Goal: Task Accomplishment & Management: Complete application form

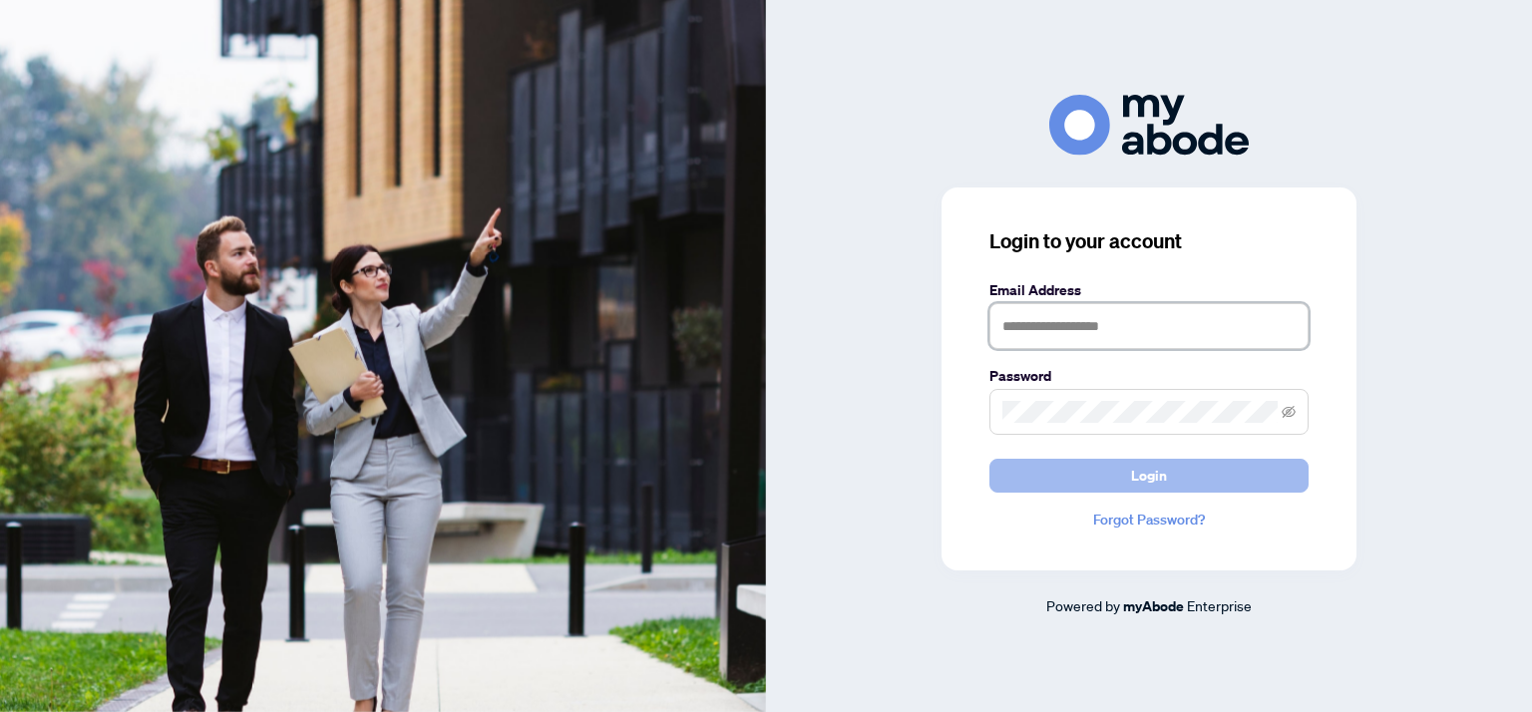
type input "**********"
click at [1109, 470] on button "Login" at bounding box center [1148, 476] width 319 height 34
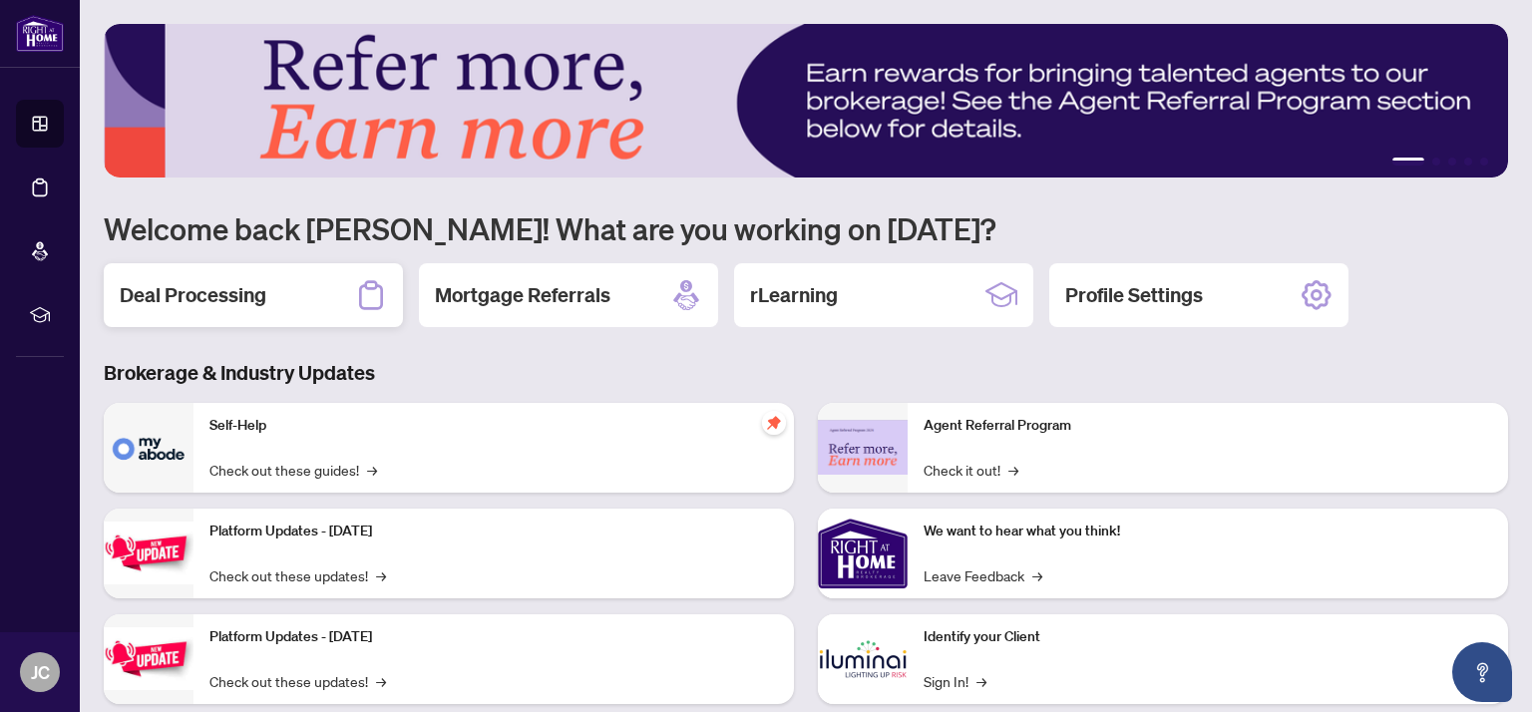
click at [214, 293] on h2 "Deal Processing" at bounding box center [193, 295] width 147 height 28
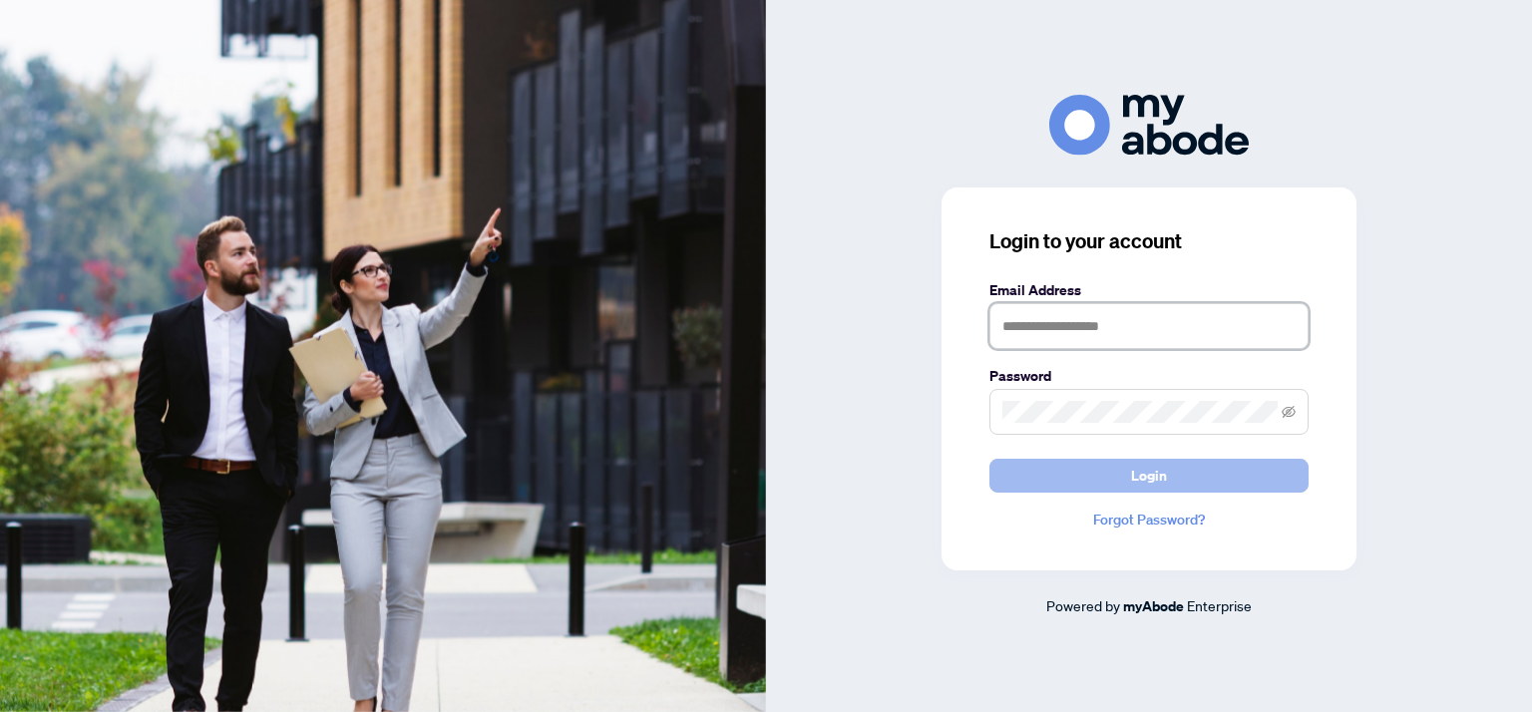
type input "**********"
click at [1117, 481] on button "Login" at bounding box center [1148, 476] width 319 height 34
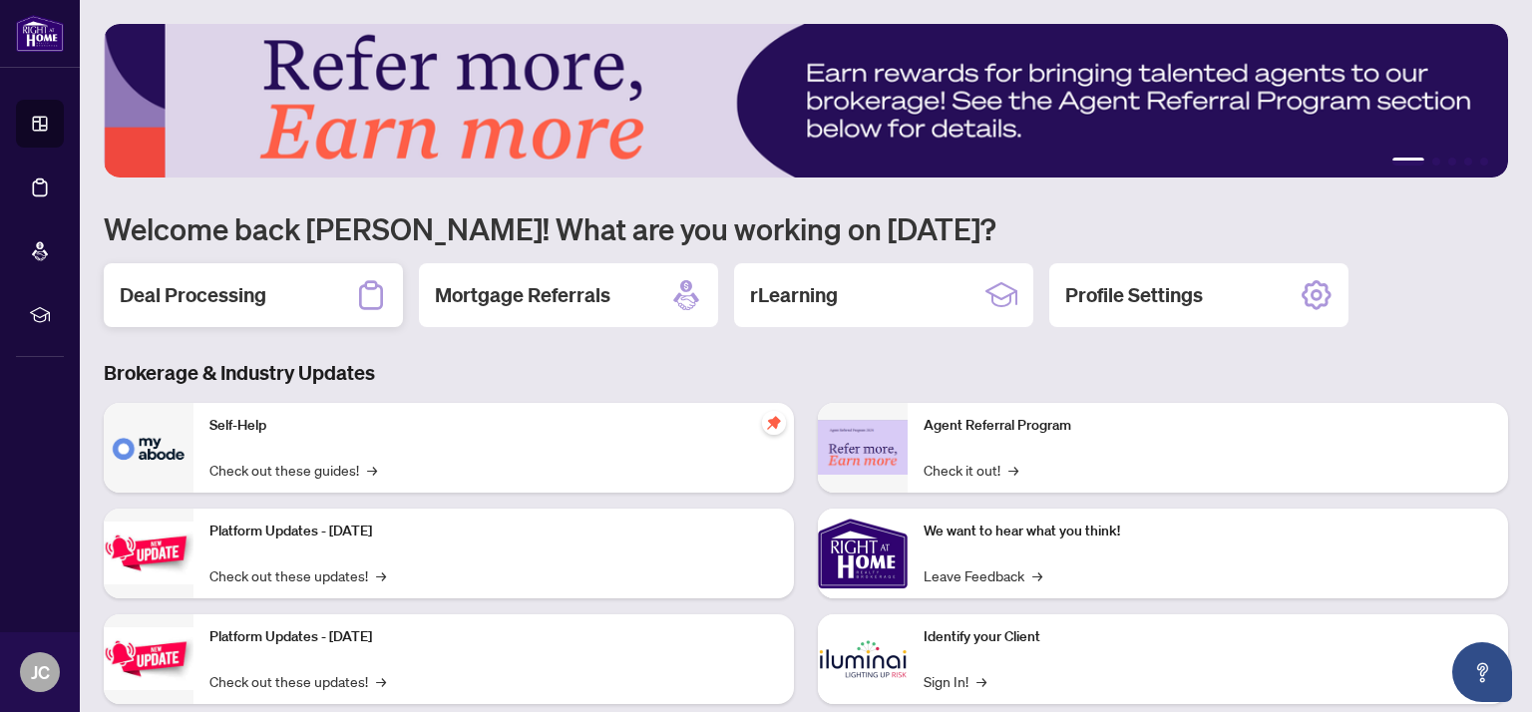
click at [160, 291] on h2 "Deal Processing" at bounding box center [193, 295] width 147 height 28
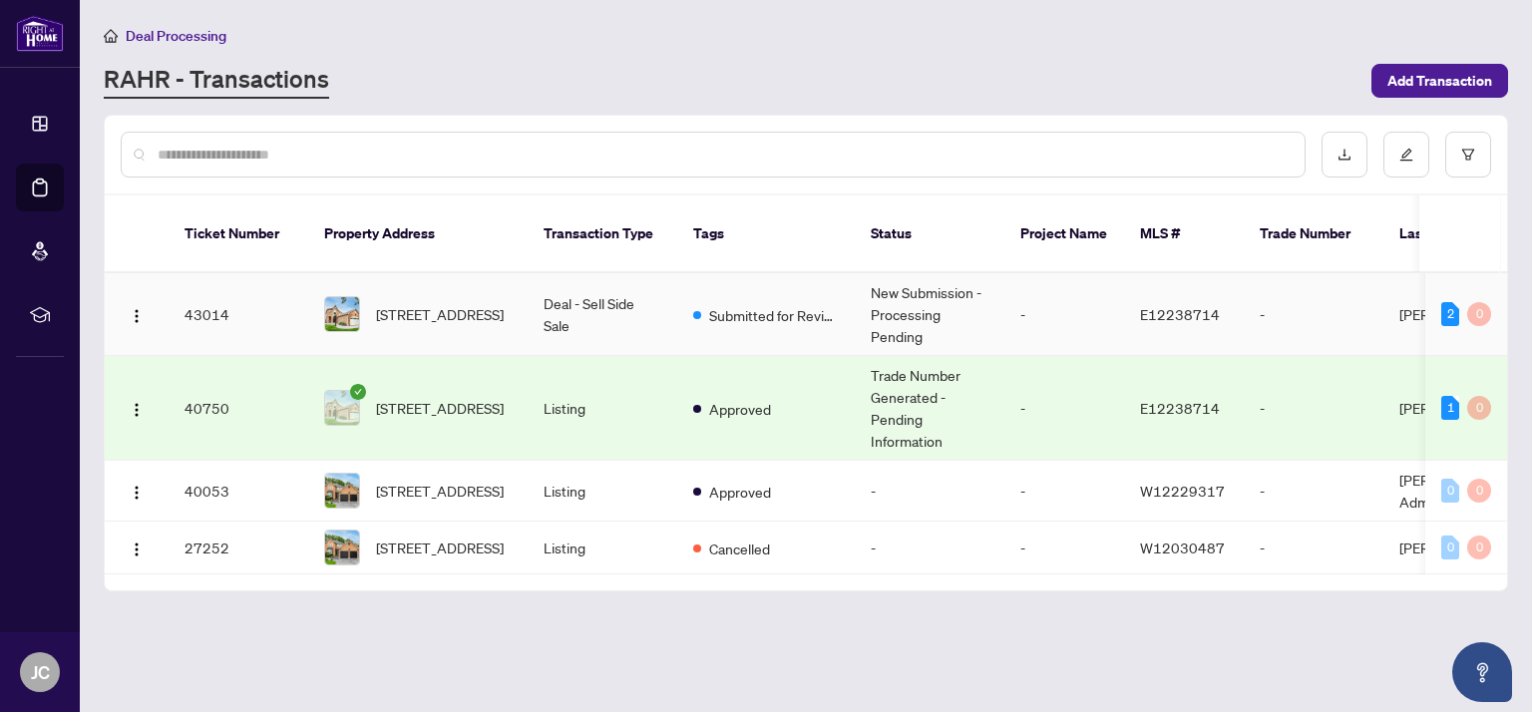
click at [337, 300] on img at bounding box center [342, 314] width 34 height 34
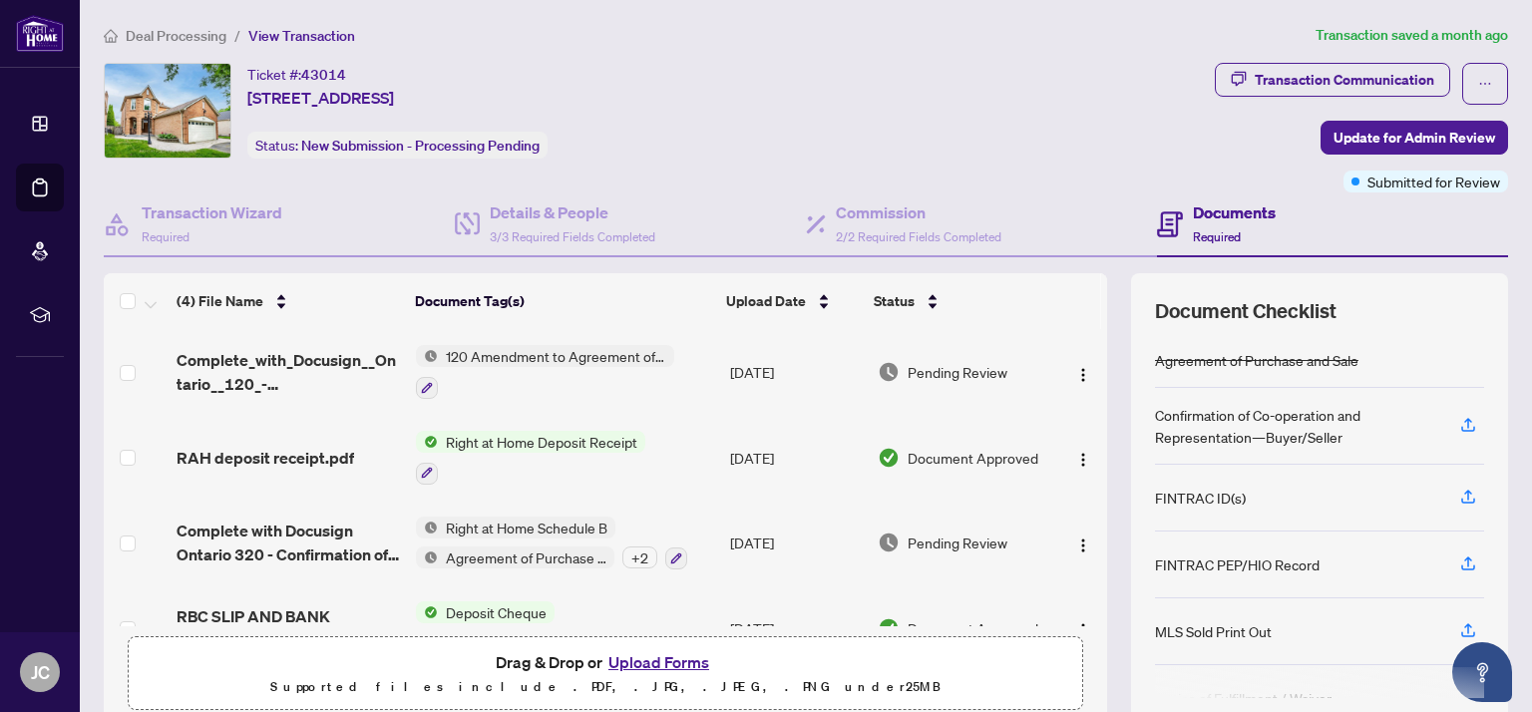
click at [1172, 230] on icon at bounding box center [1170, 224] width 26 height 26
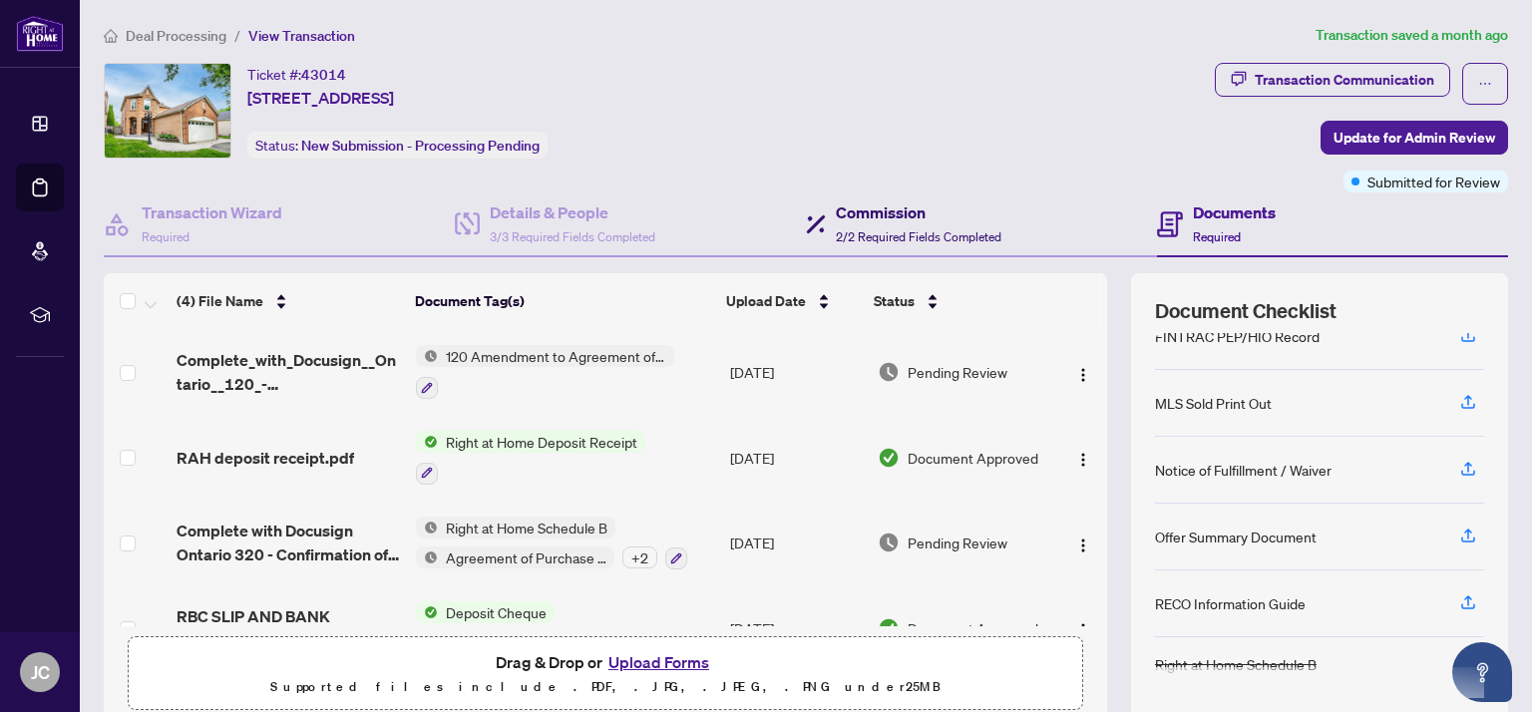
click at [888, 233] on span "2/2 Required Fields Completed" at bounding box center [919, 236] width 166 height 15
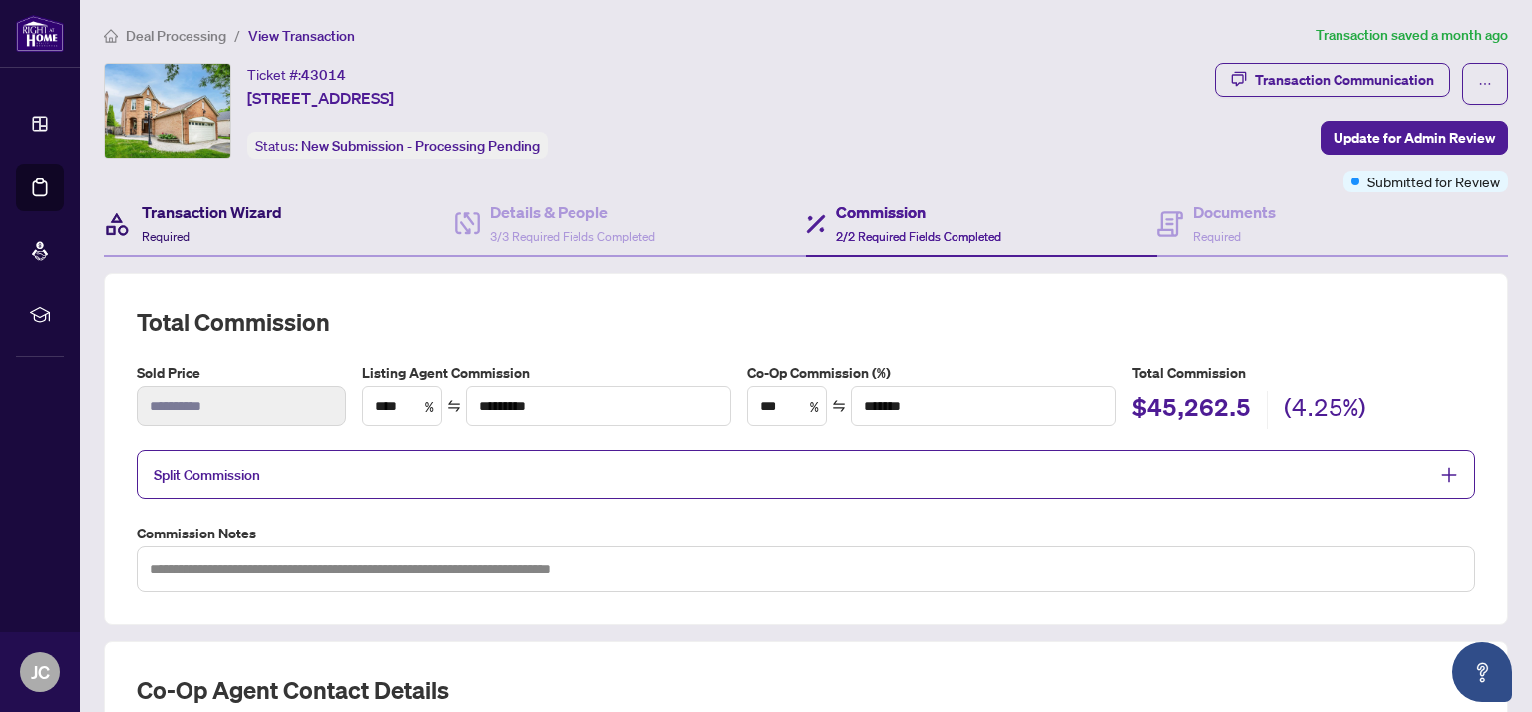
click at [226, 243] on div "Transaction Wizard Required" at bounding box center [212, 223] width 141 height 47
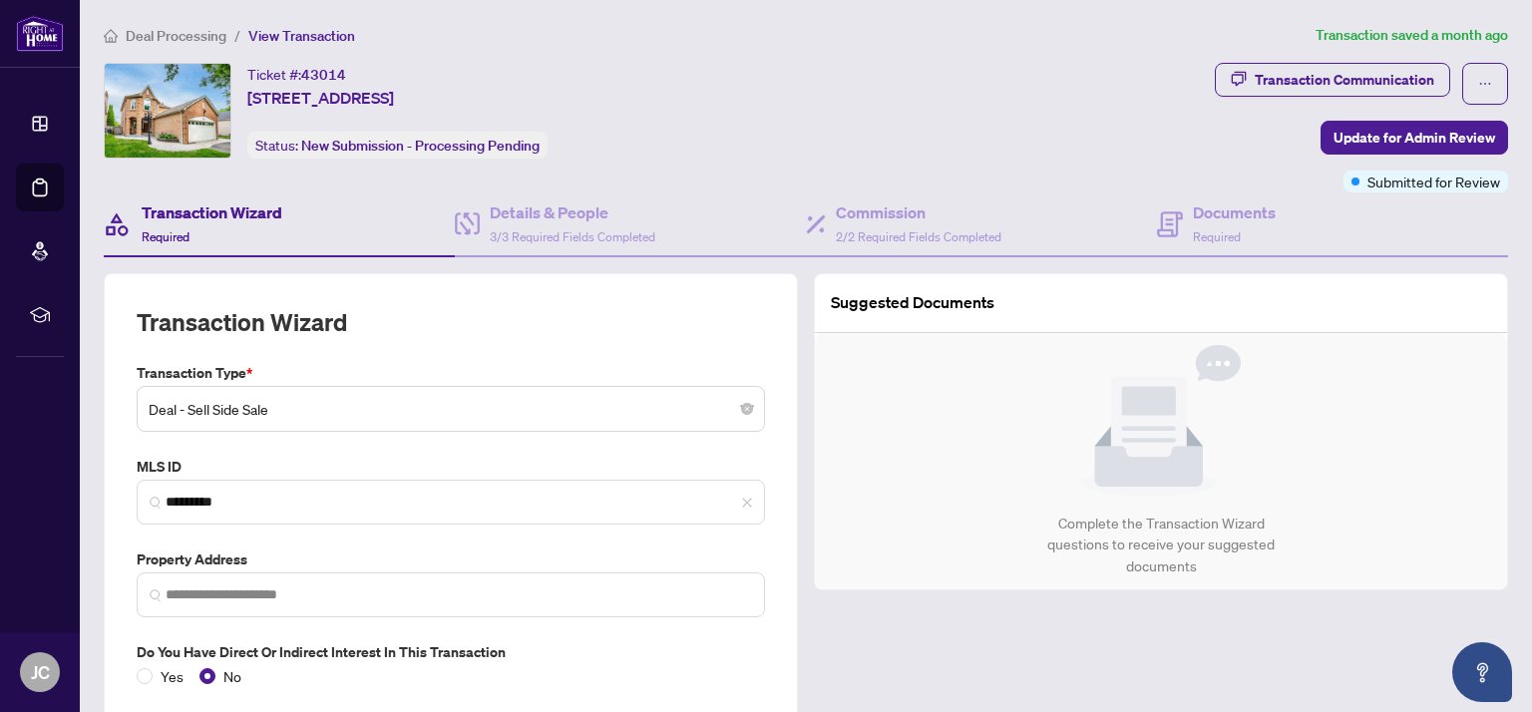
type input "**********"
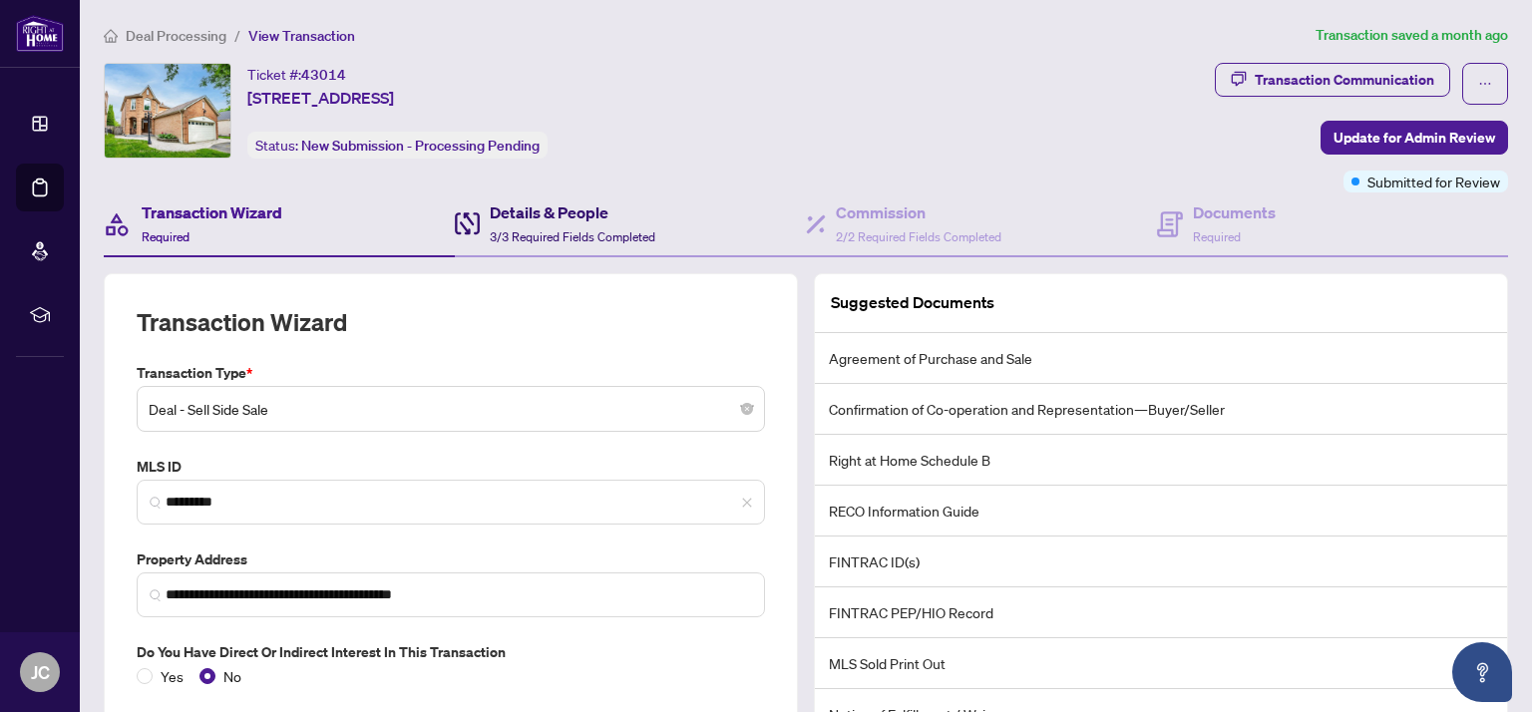
click at [525, 233] on span "3/3 Required Fields Completed" at bounding box center [573, 236] width 166 height 15
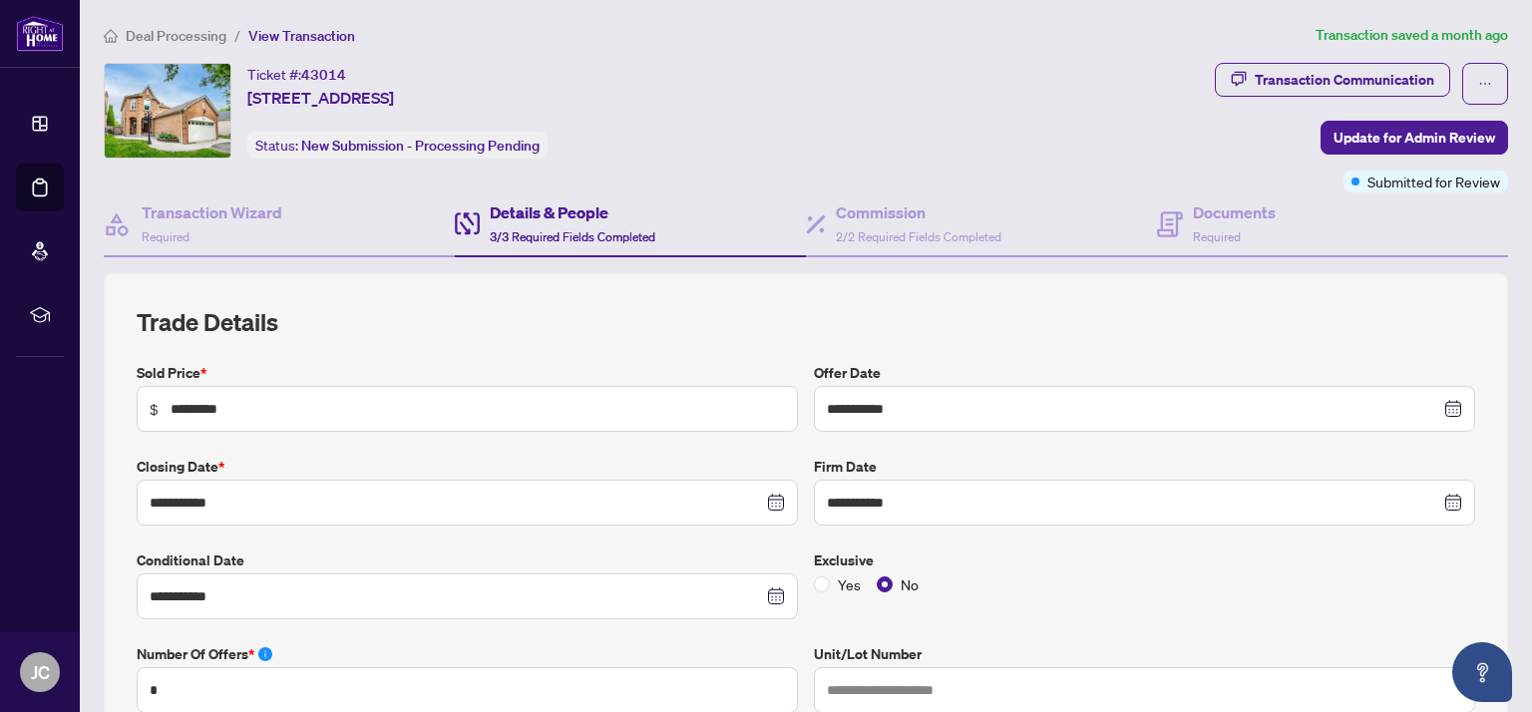
type input "**********"
click at [1252, 221] on h4 "Documents" at bounding box center [1234, 212] width 83 height 24
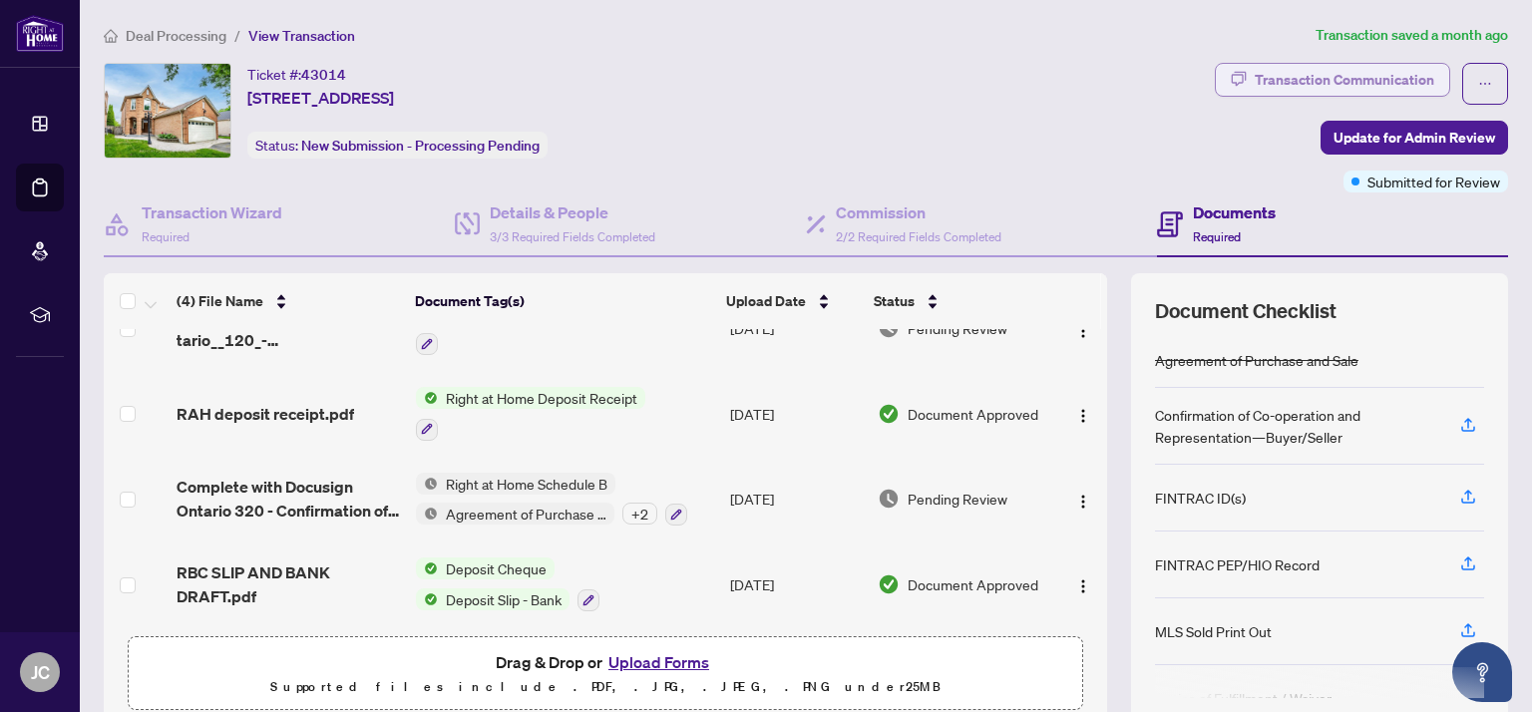
click at [1393, 87] on div "Transaction Communication" at bounding box center [1343, 80] width 179 height 32
type textarea "**********"
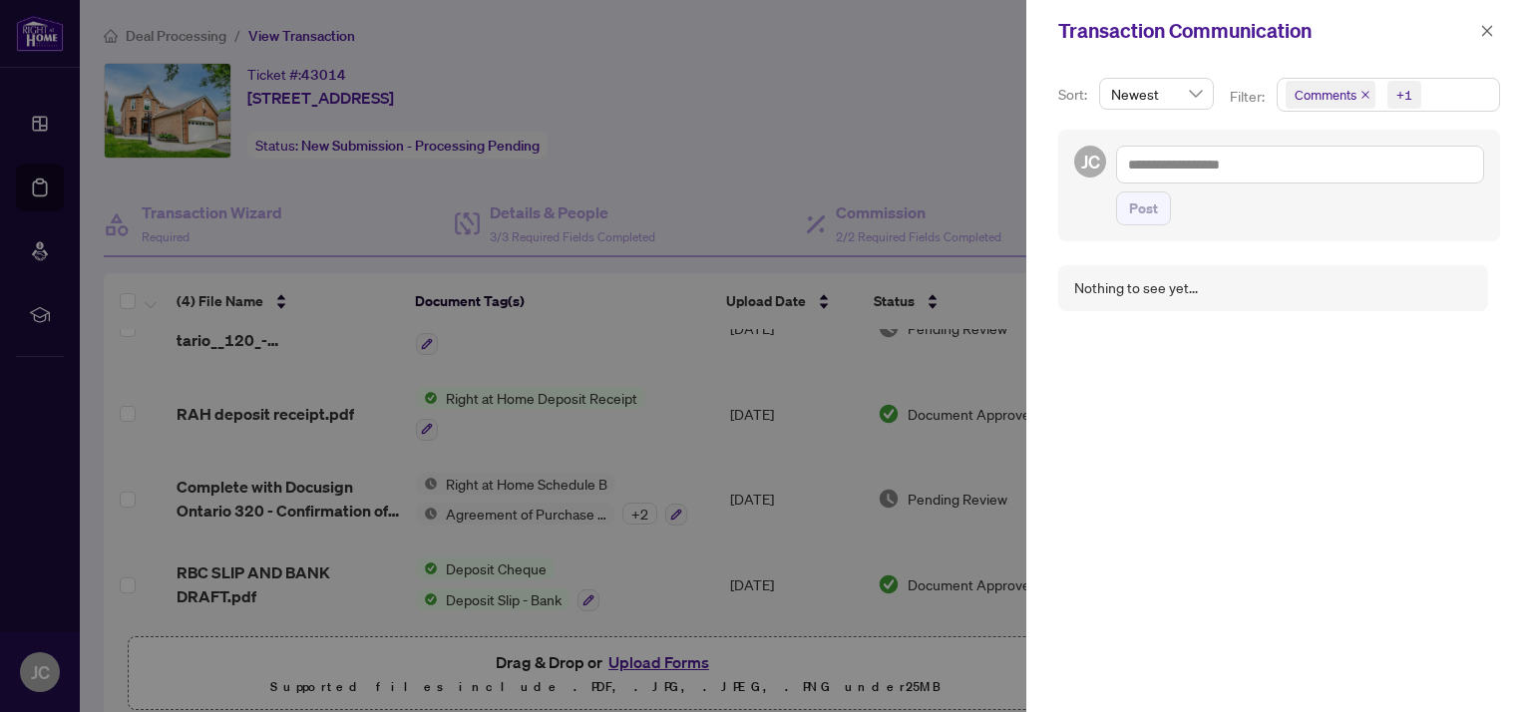
click at [970, 51] on div at bounding box center [766, 356] width 1532 height 712
click at [1480, 31] on icon "close" at bounding box center [1487, 31] width 14 height 14
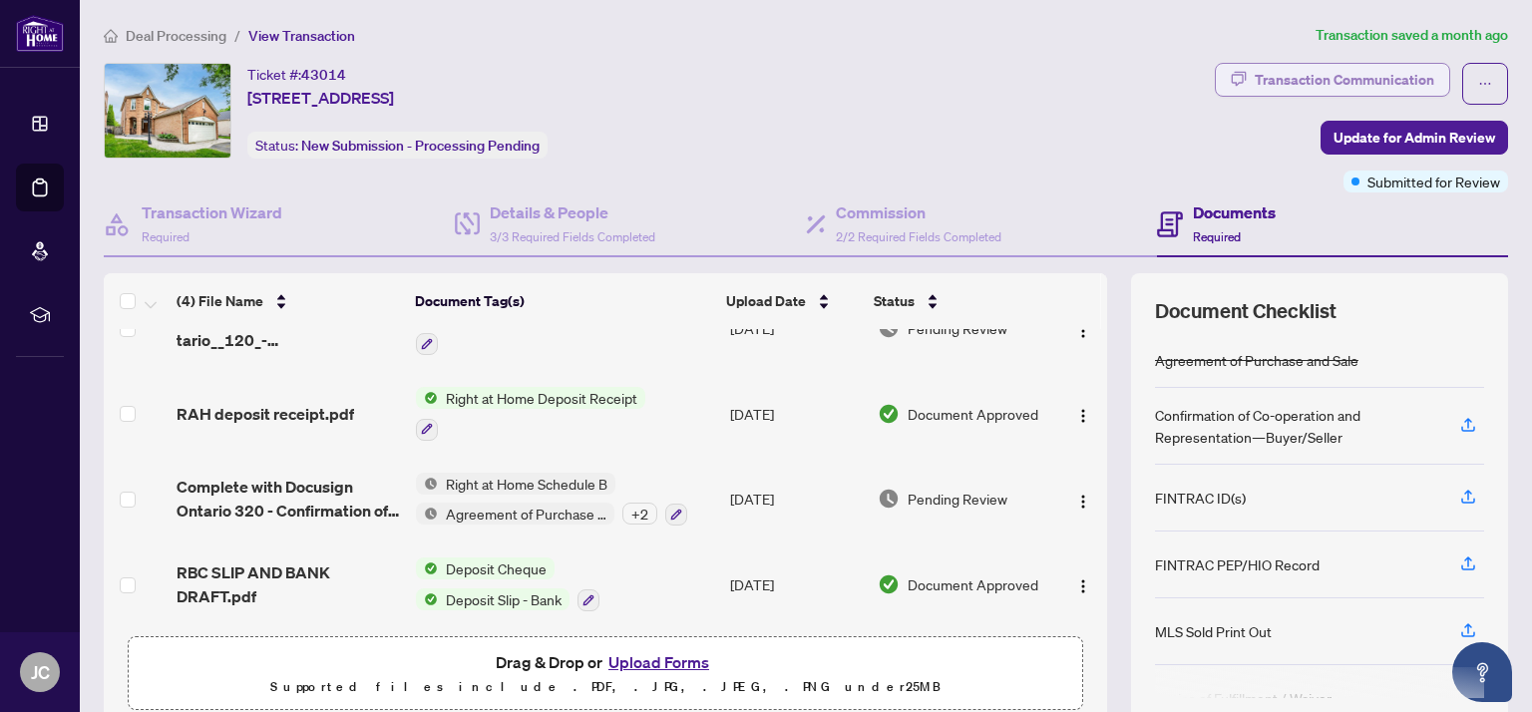
click at [1276, 91] on div "Transaction Communication" at bounding box center [1343, 80] width 179 height 32
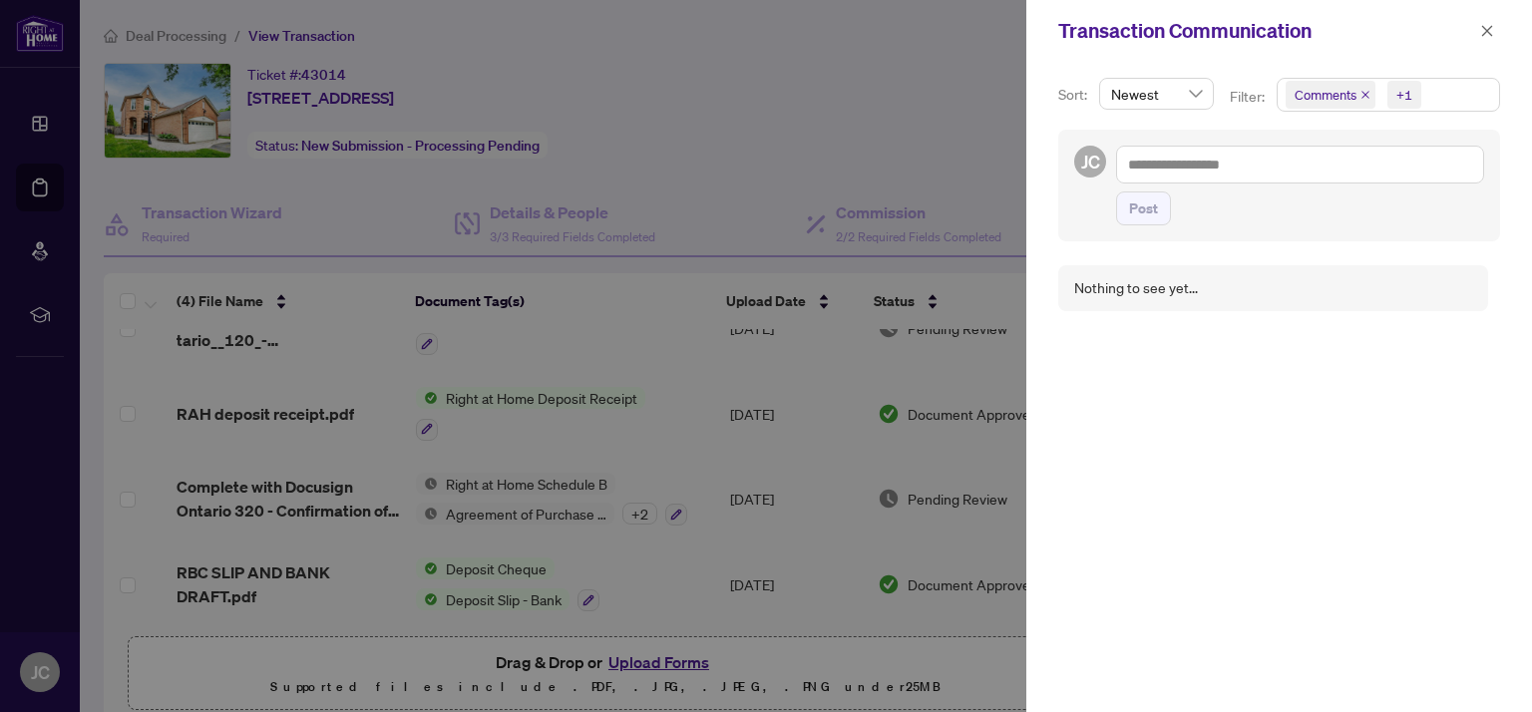
click at [1200, 90] on div "Newest" at bounding box center [1156, 94] width 115 height 32
click at [911, 46] on div at bounding box center [766, 356] width 1532 height 712
click at [1488, 42] on span "button" at bounding box center [1487, 31] width 14 height 32
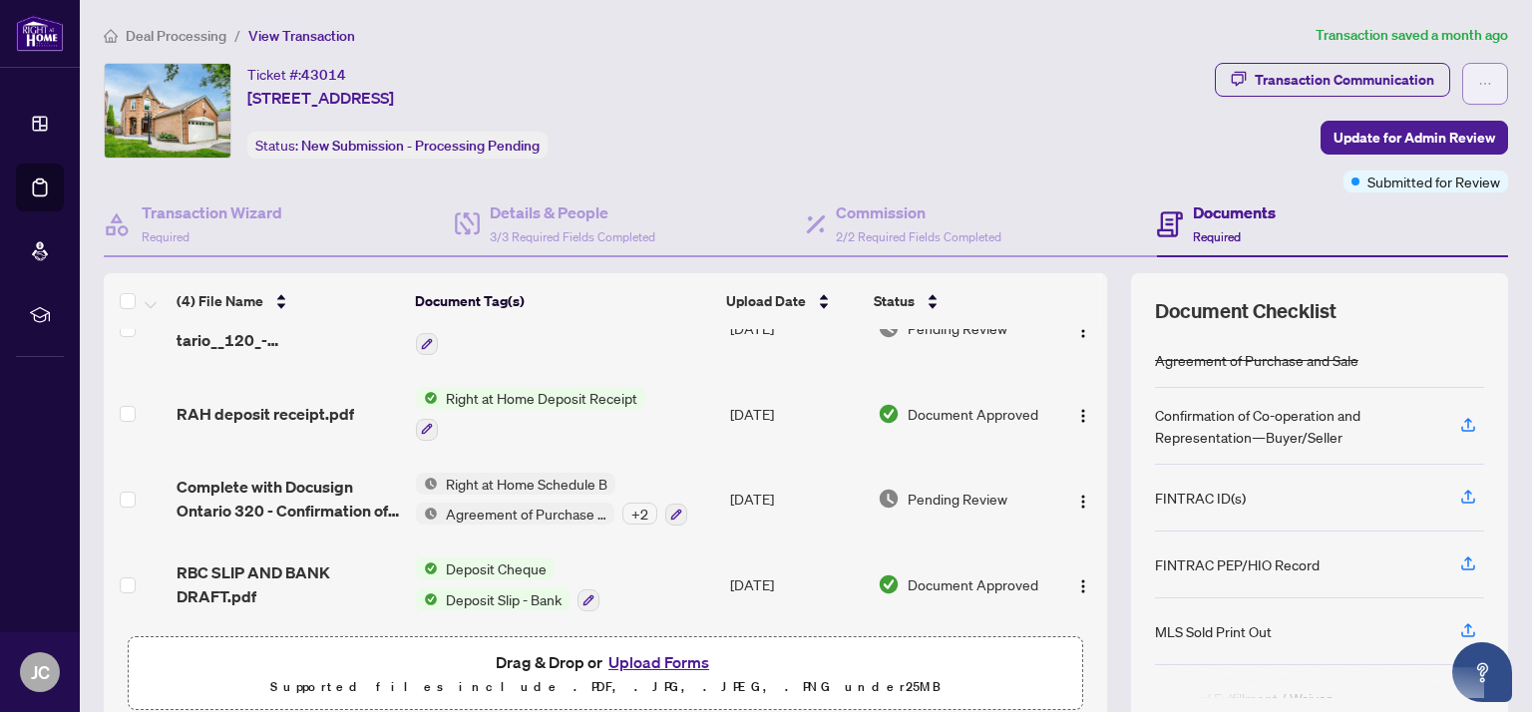
click at [1500, 91] on button "button" at bounding box center [1485, 84] width 46 height 42
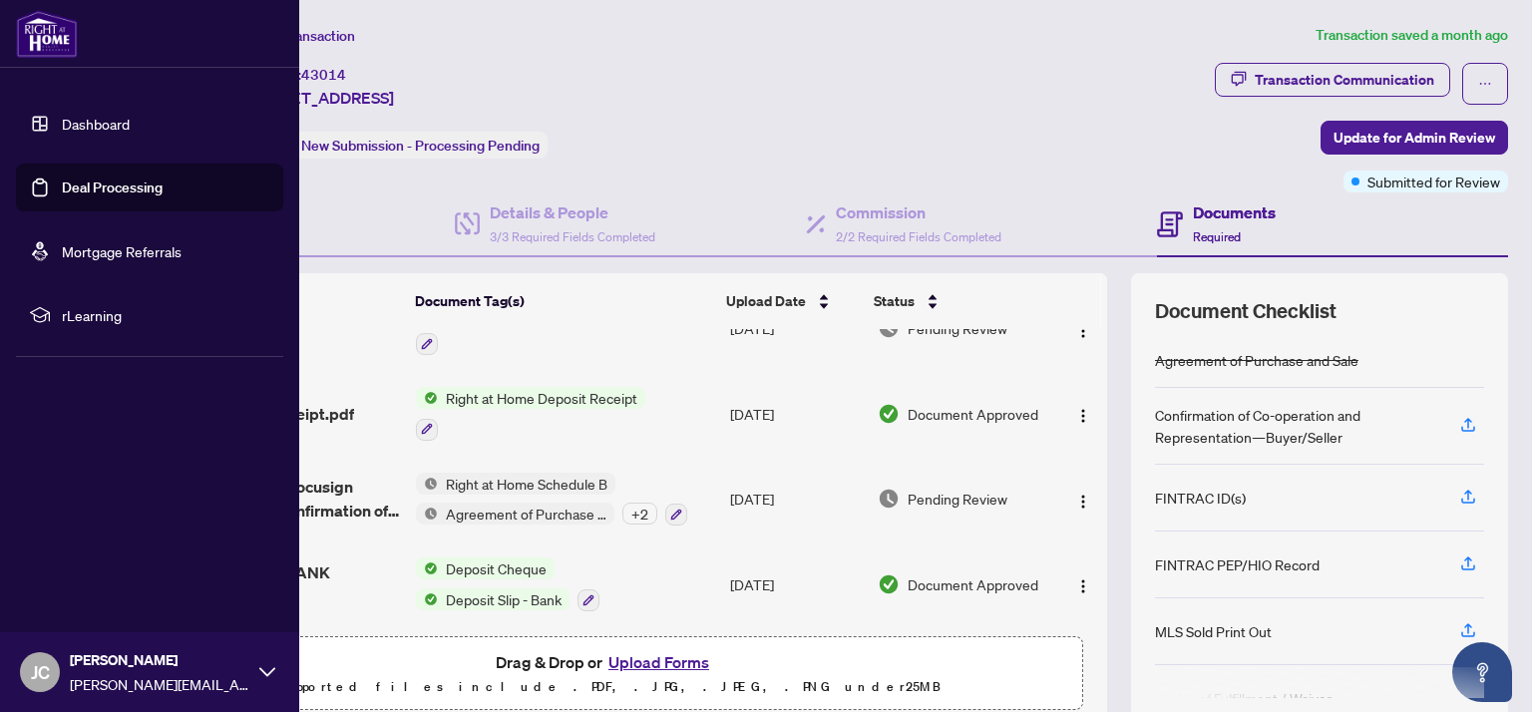
click at [120, 178] on link "Deal Processing" at bounding box center [112, 187] width 101 height 18
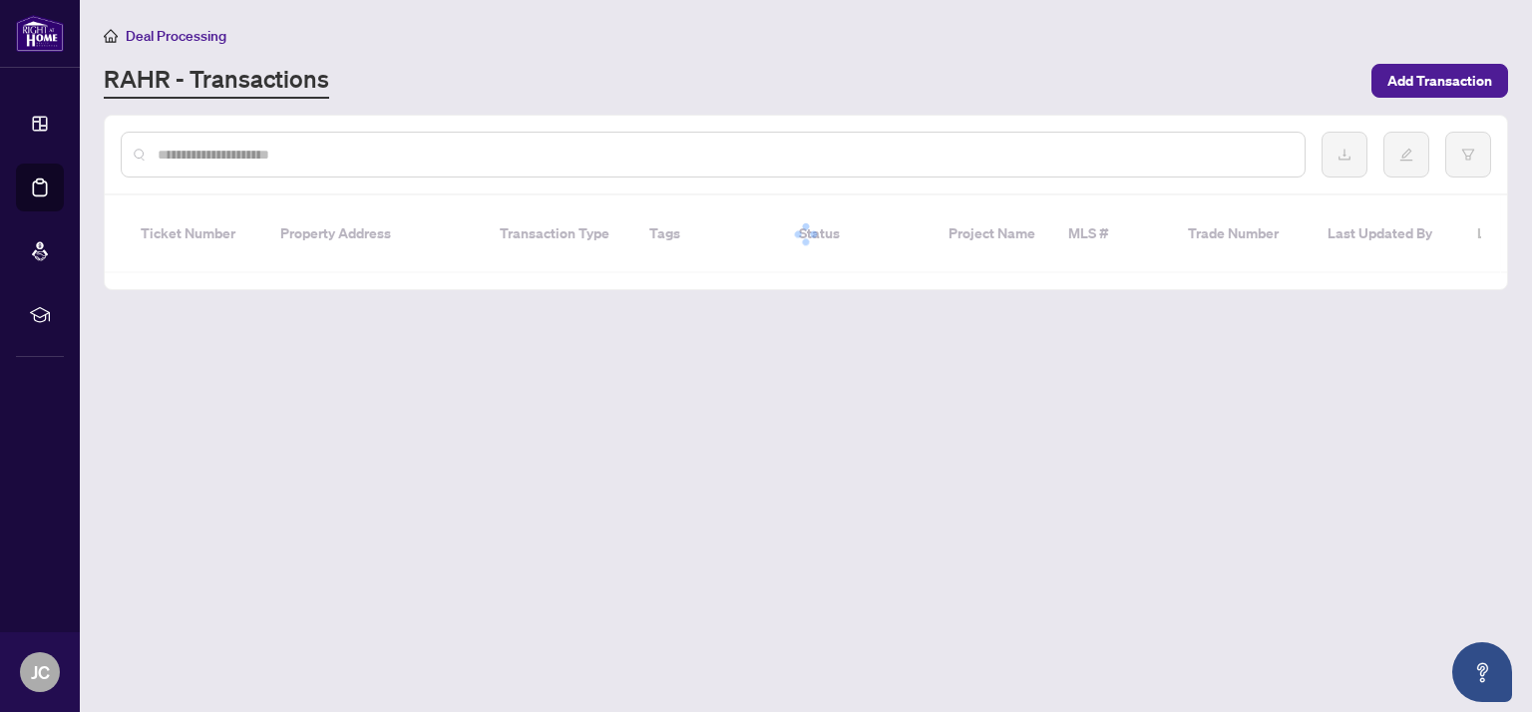
click at [687, 469] on main "Deal Processing [PERSON_NAME] - Transactions Add Transaction Ticket Number Prop…" at bounding box center [806, 356] width 1452 height 712
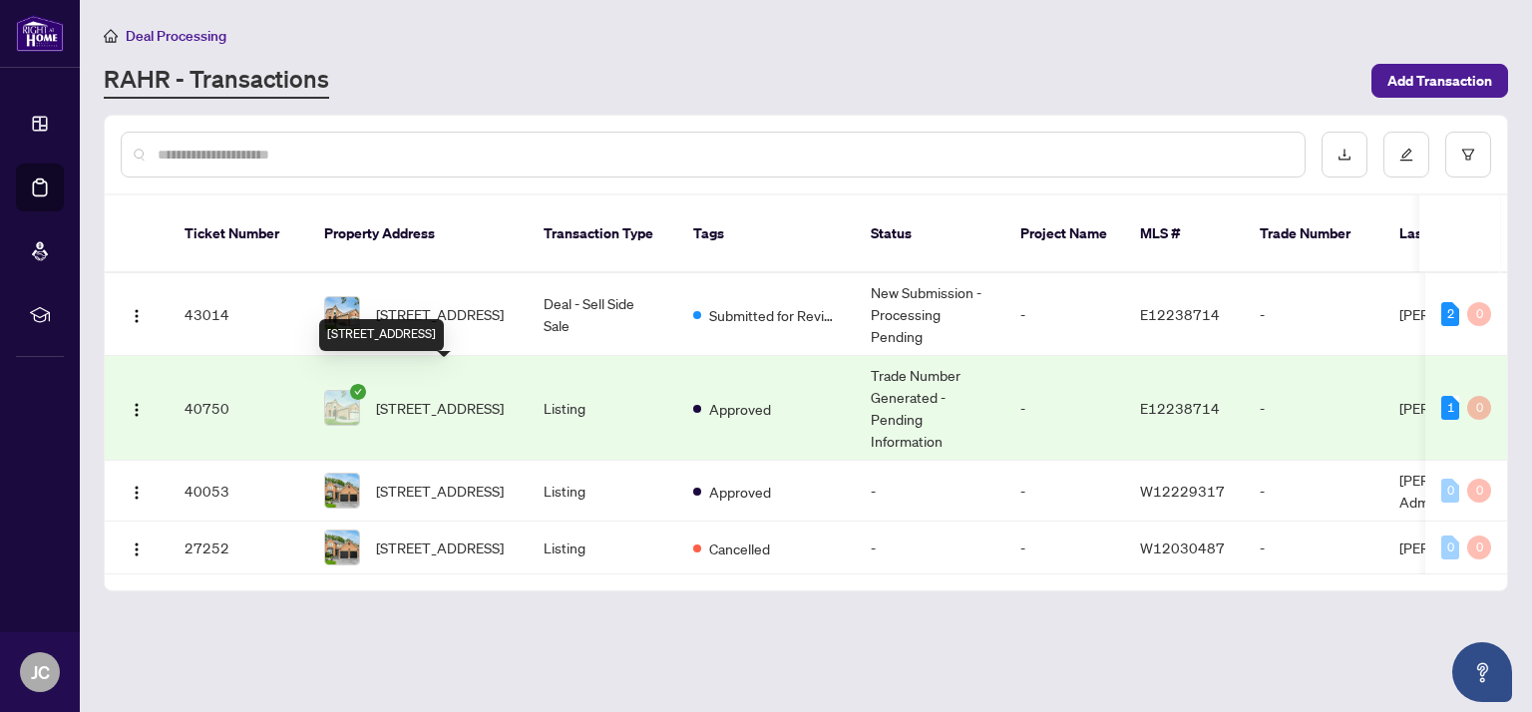
click at [476, 397] on span "[STREET_ADDRESS]" at bounding box center [440, 408] width 128 height 22
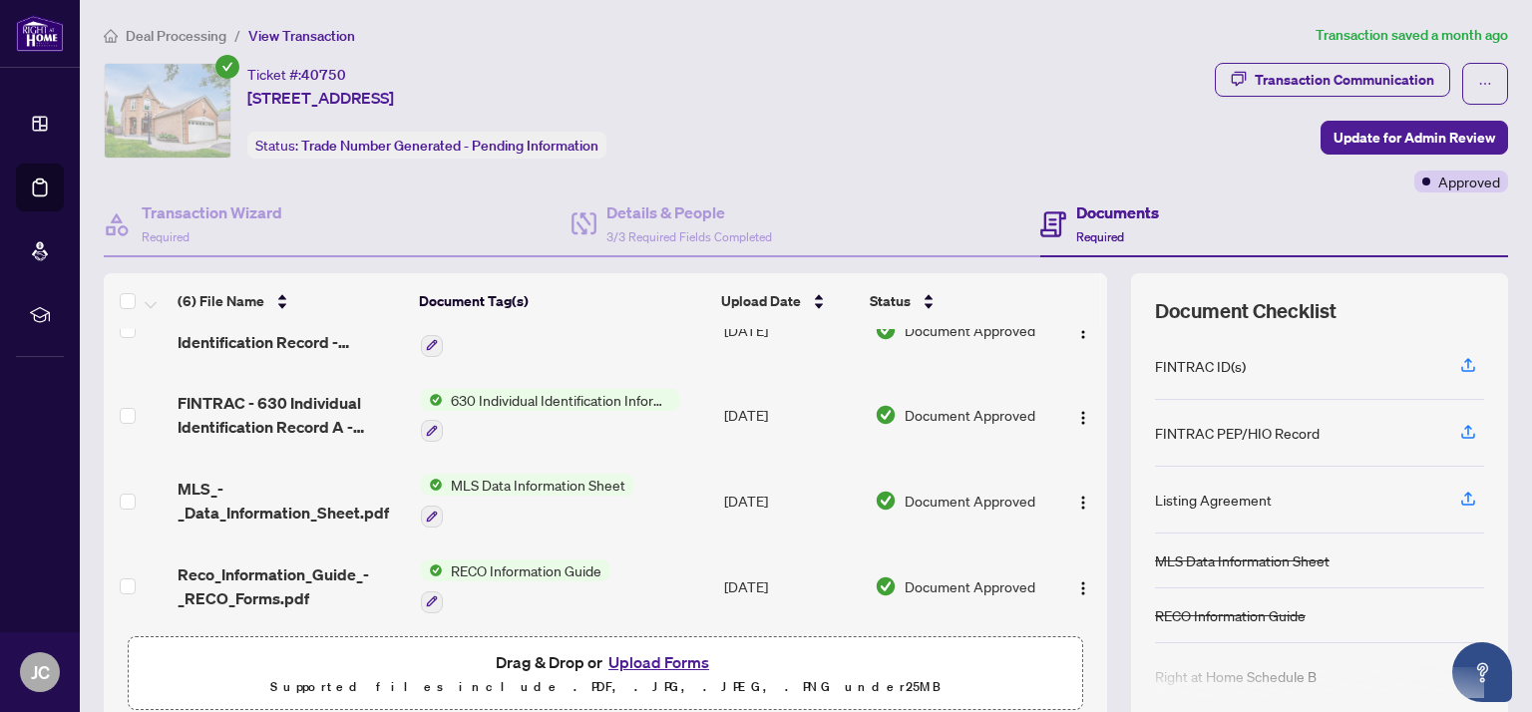
scroll to position [206, 0]
click at [1140, 217] on h4 "Documents" at bounding box center [1117, 212] width 83 height 24
click at [1104, 214] on h4 "Documents" at bounding box center [1117, 212] width 83 height 24
click at [610, 229] on span "3/3 Required Fields Completed" at bounding box center [689, 236] width 166 height 15
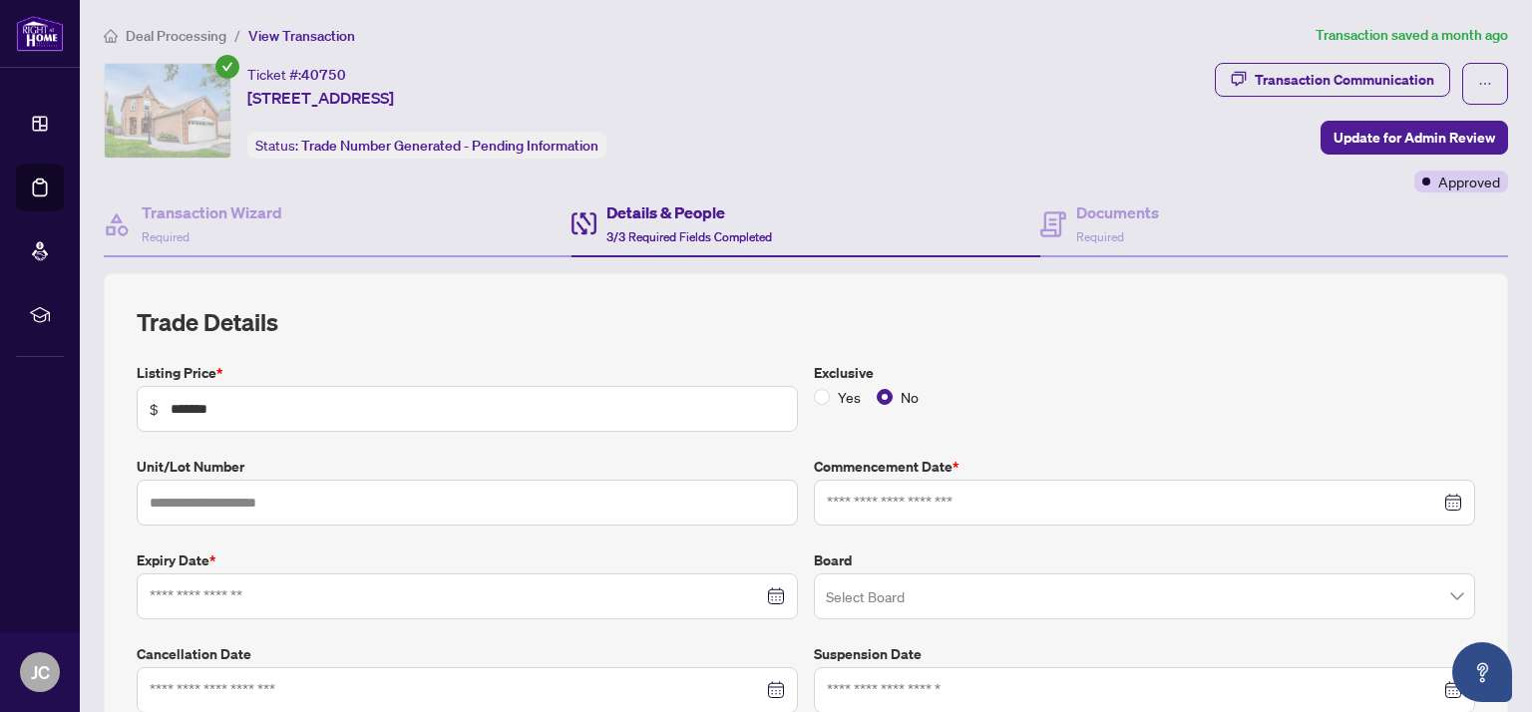
type input "**********"
click at [201, 222] on h4 "Transaction Wizard" at bounding box center [212, 212] width 141 height 24
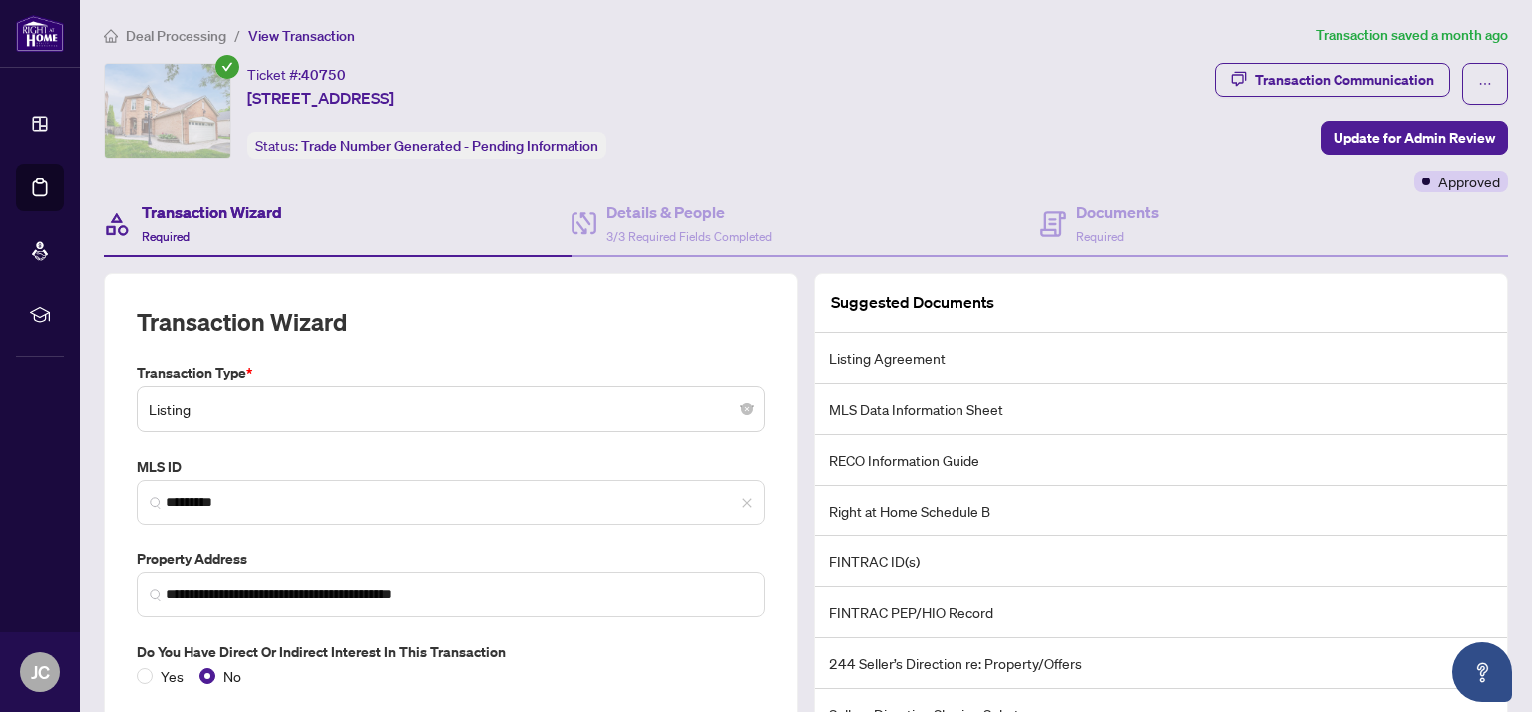
type input "**********"
click at [709, 231] on span "3/3 Required Fields Completed" at bounding box center [689, 236] width 166 height 15
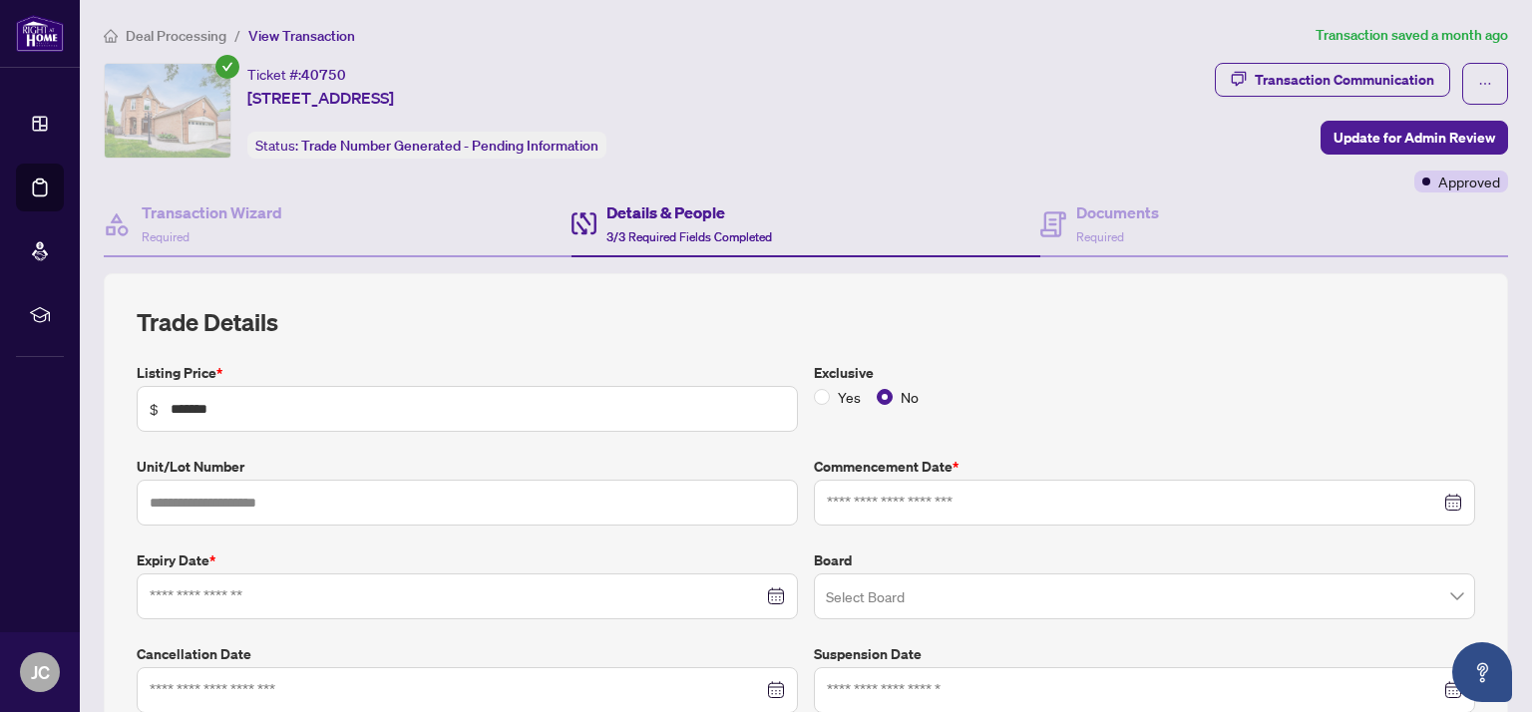
type input "**********"
click at [1114, 237] on span "Required" at bounding box center [1100, 236] width 48 height 15
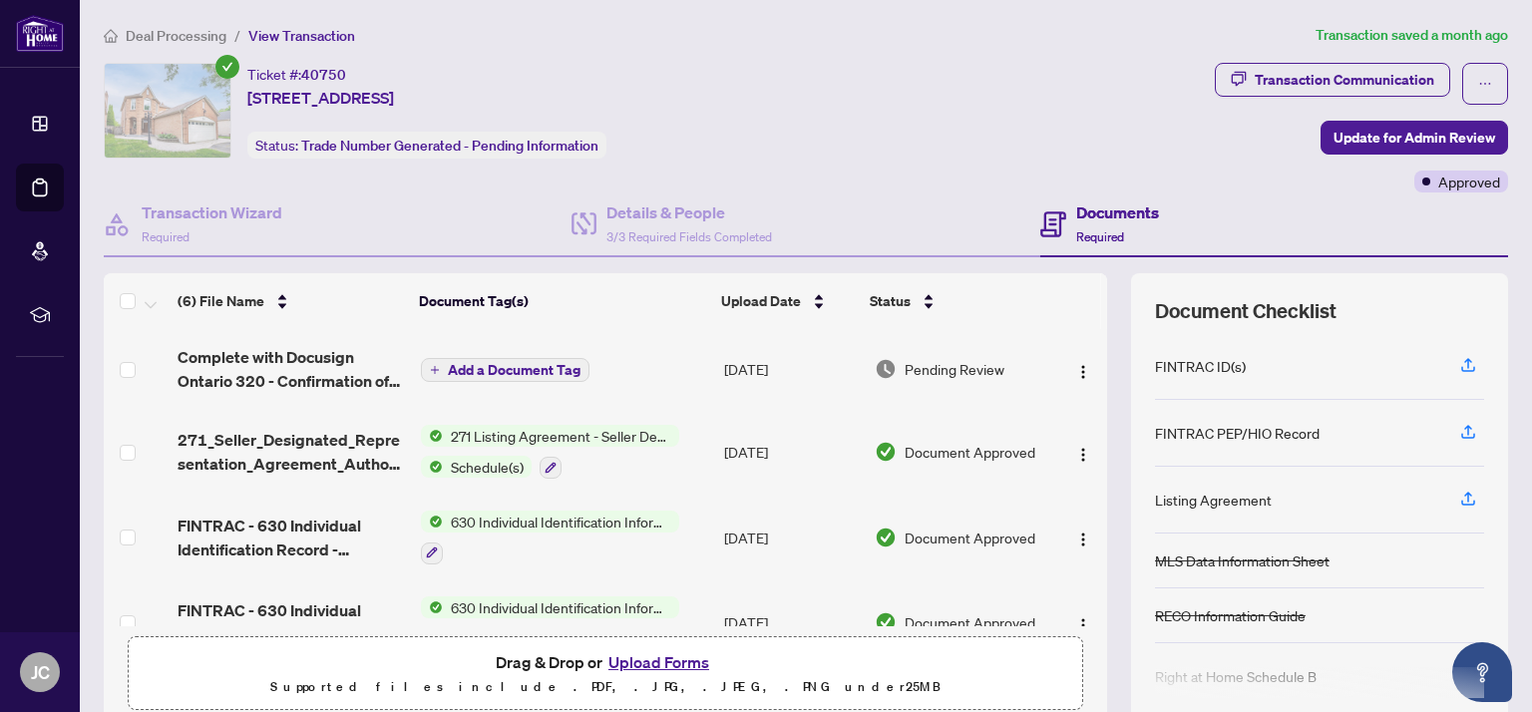
click at [1345, 97] on span "Transaction Communication" at bounding box center [1332, 84] width 235 height 42
click at [1351, 87] on div "Transaction Communication" at bounding box center [1343, 80] width 179 height 32
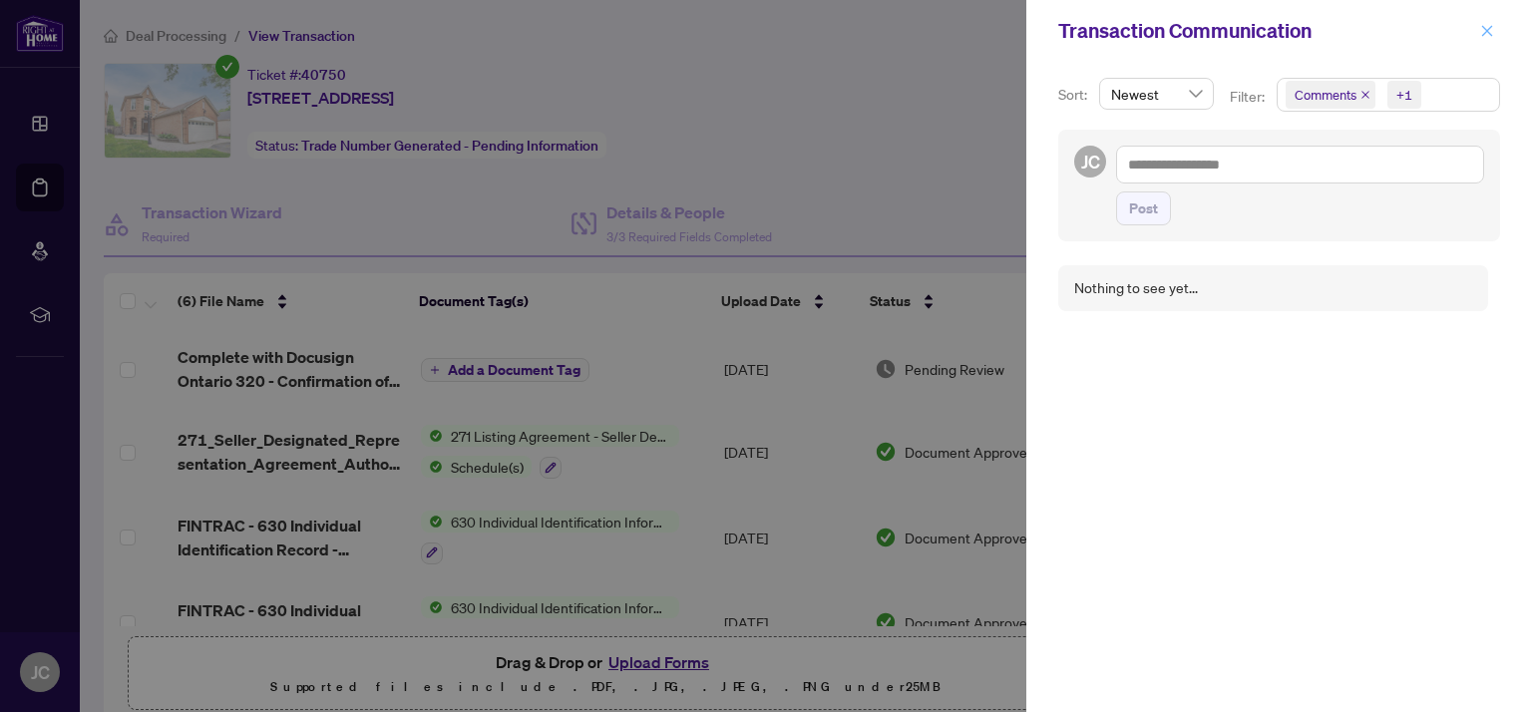
click at [1478, 38] on button "button" at bounding box center [1487, 31] width 26 height 24
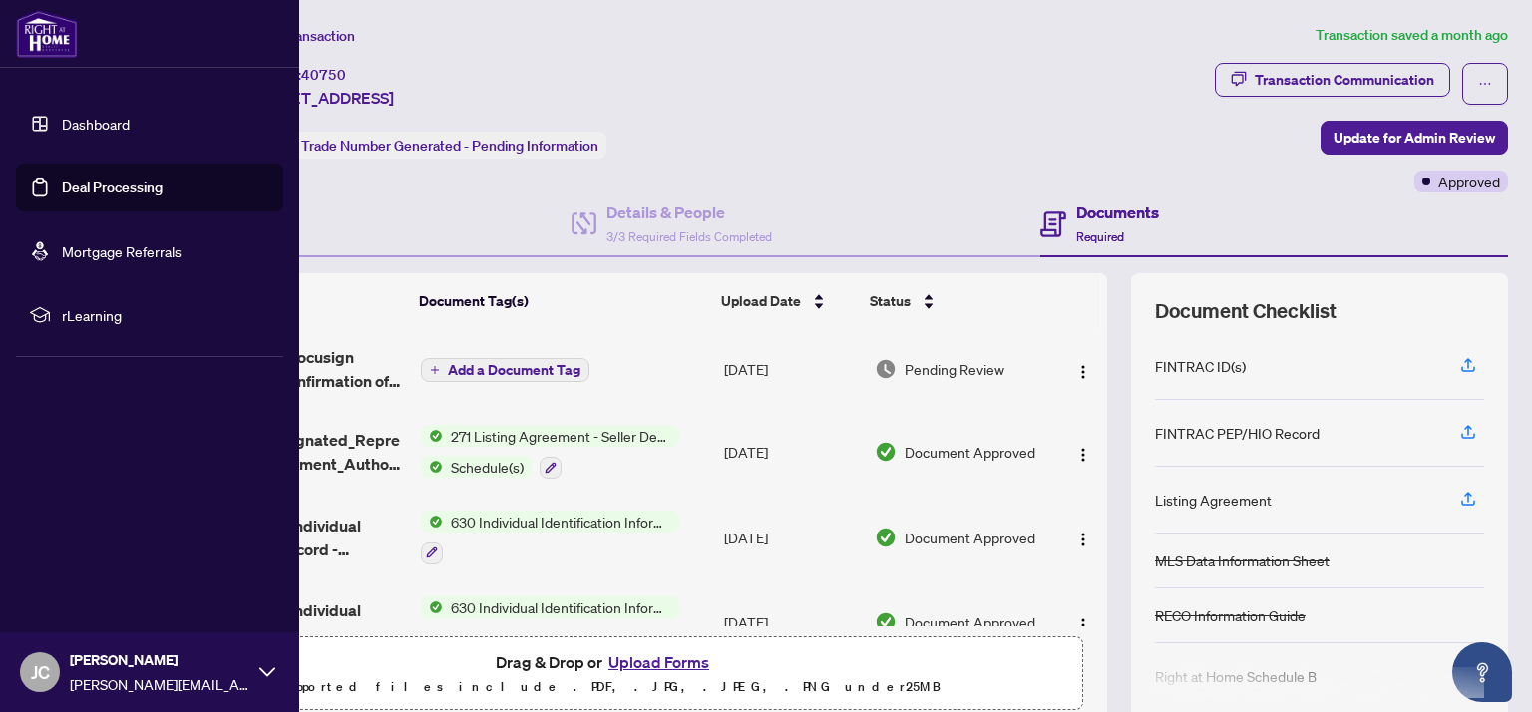
click at [135, 187] on link "Deal Processing" at bounding box center [112, 187] width 101 height 18
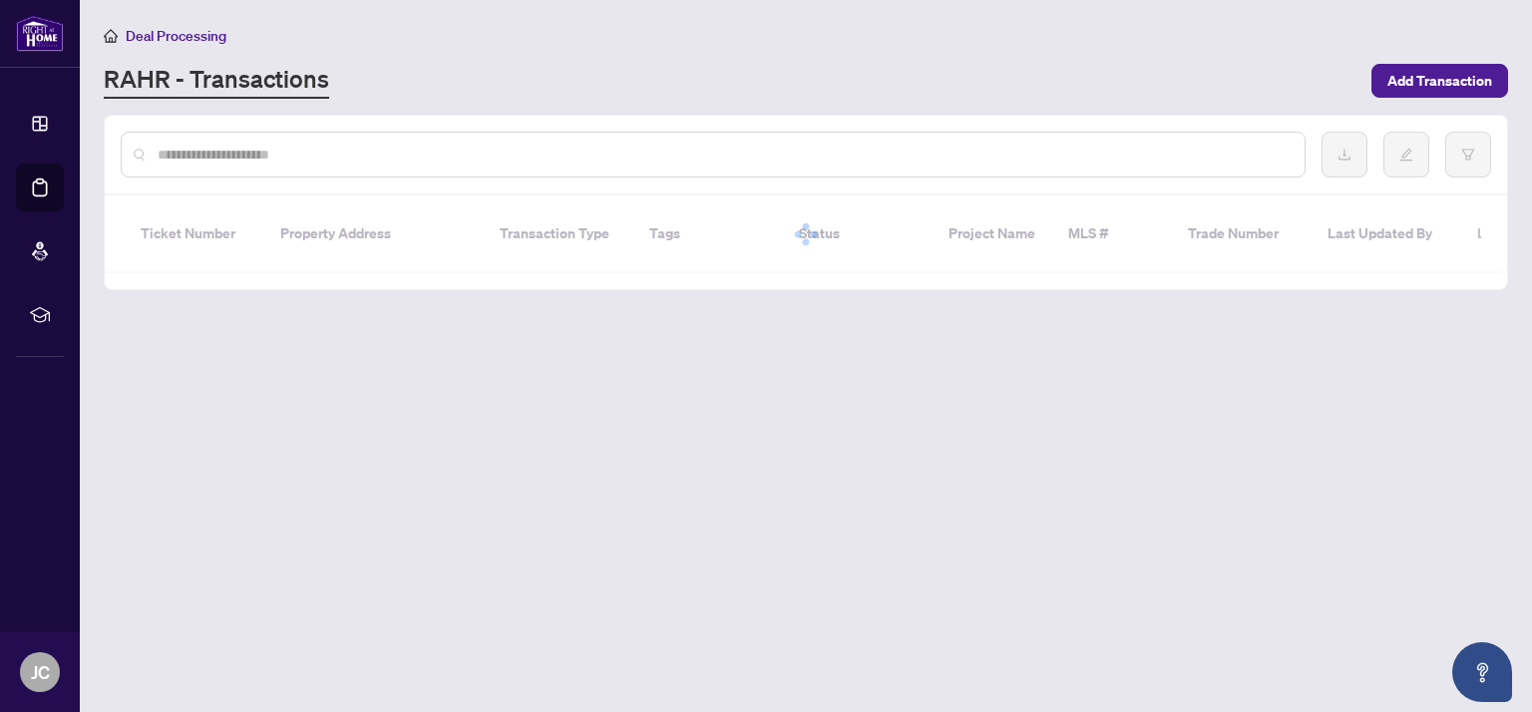
click at [510, 338] on main "Deal Processing [PERSON_NAME] - Transactions Add Transaction Ticket Number Prop…" at bounding box center [806, 356] width 1452 height 712
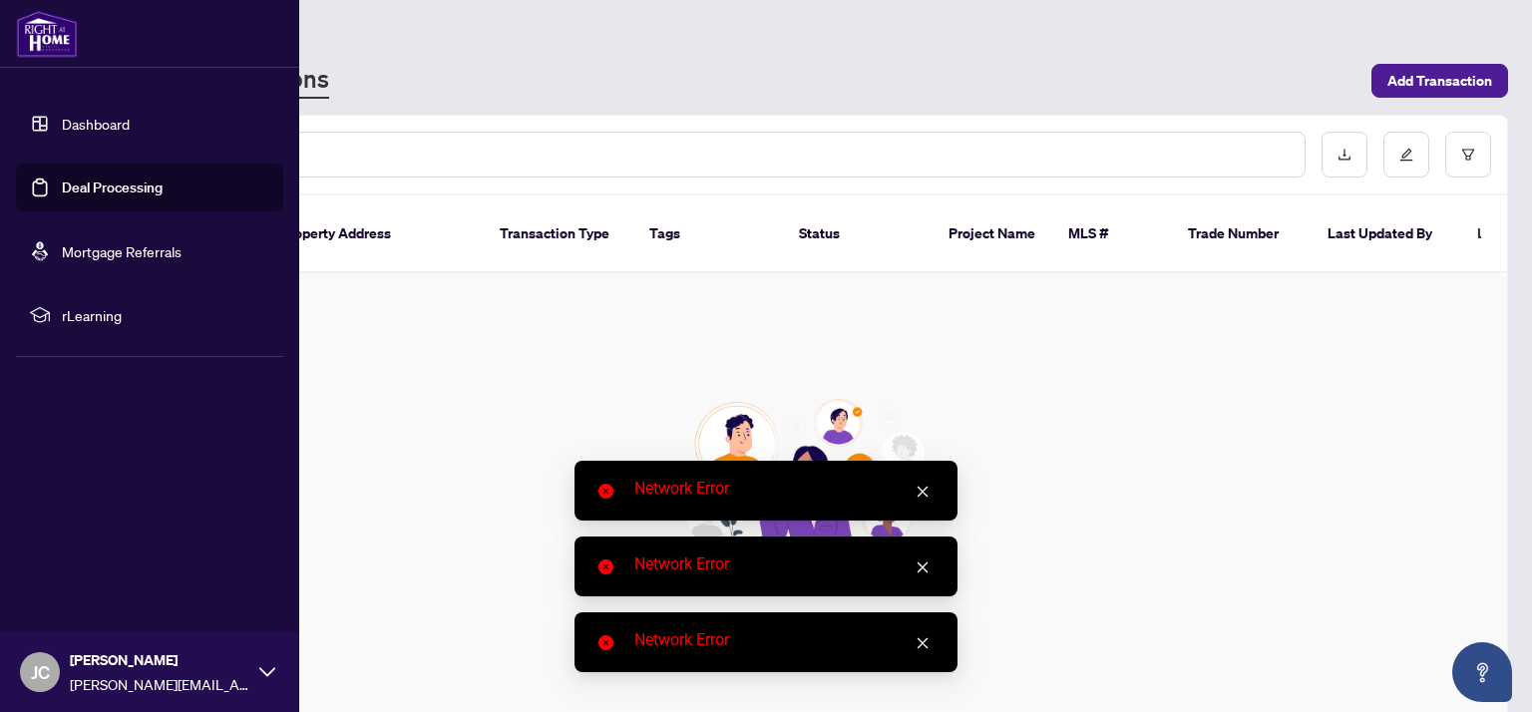
click at [62, 178] on link "Deal Processing" at bounding box center [112, 187] width 101 height 18
click at [91, 178] on link "Deal Processing" at bounding box center [112, 187] width 101 height 18
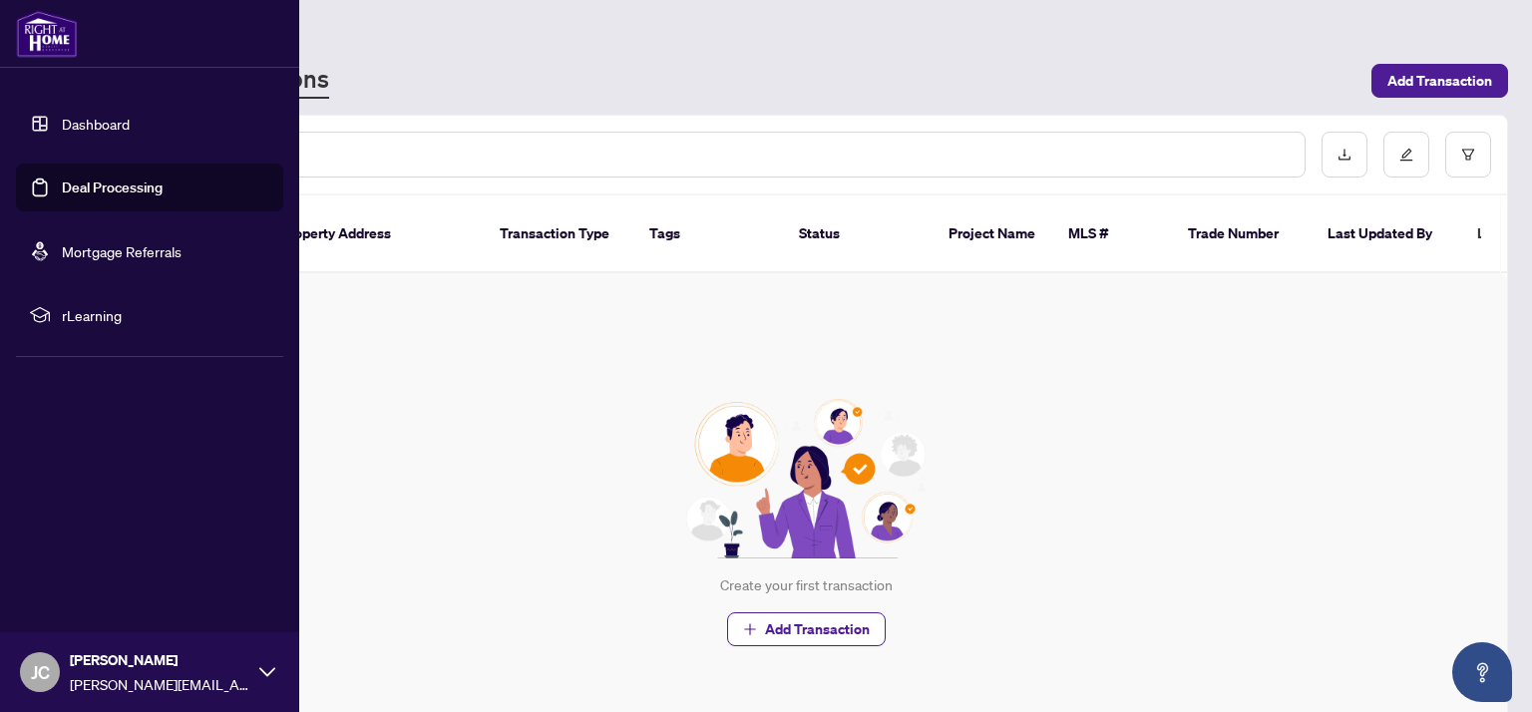
click at [93, 218] on ul "Dashboard Deal Processing Mortgage Referrals rLearning" at bounding box center [149, 219] width 267 height 239
click at [75, 120] on link "Dashboard" at bounding box center [96, 124] width 68 height 18
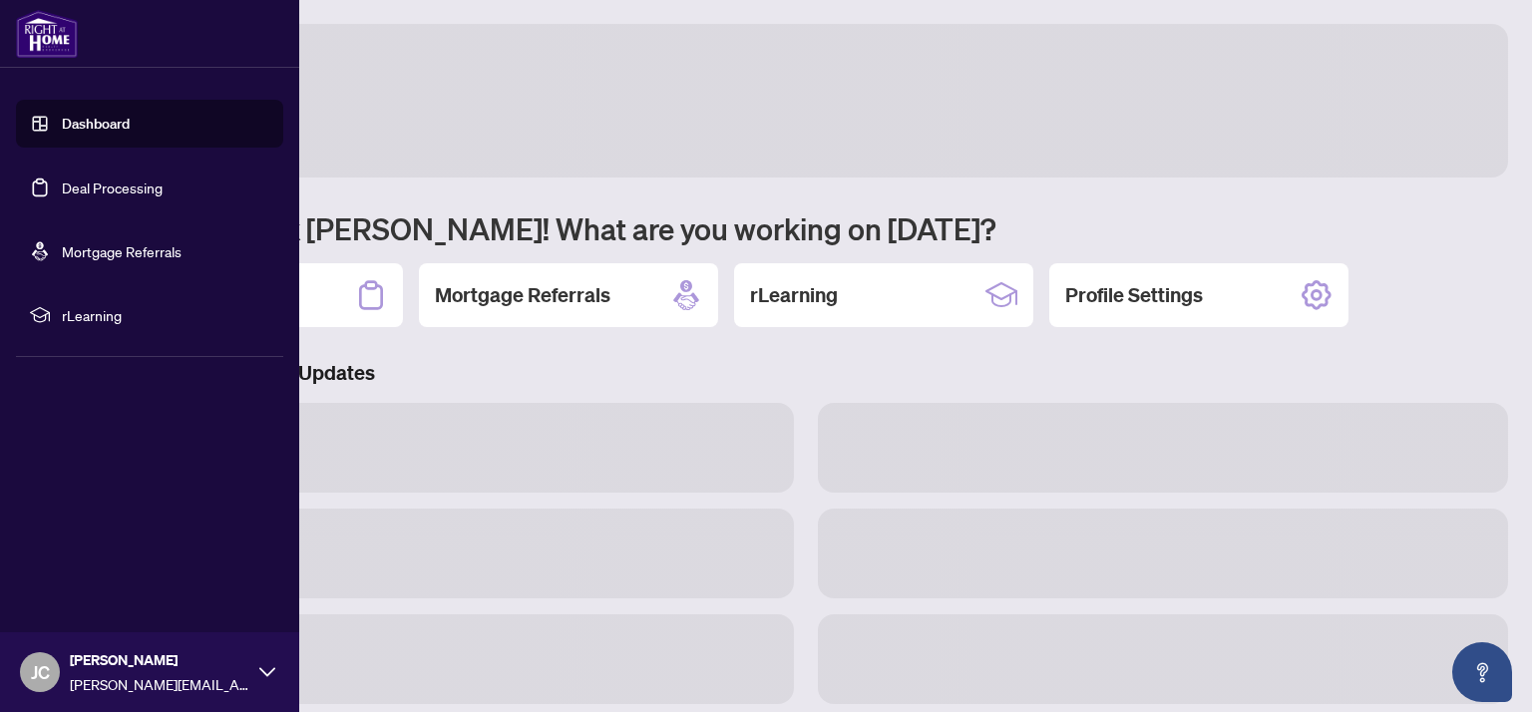
click at [99, 182] on link "Deal Processing" at bounding box center [112, 187] width 101 height 18
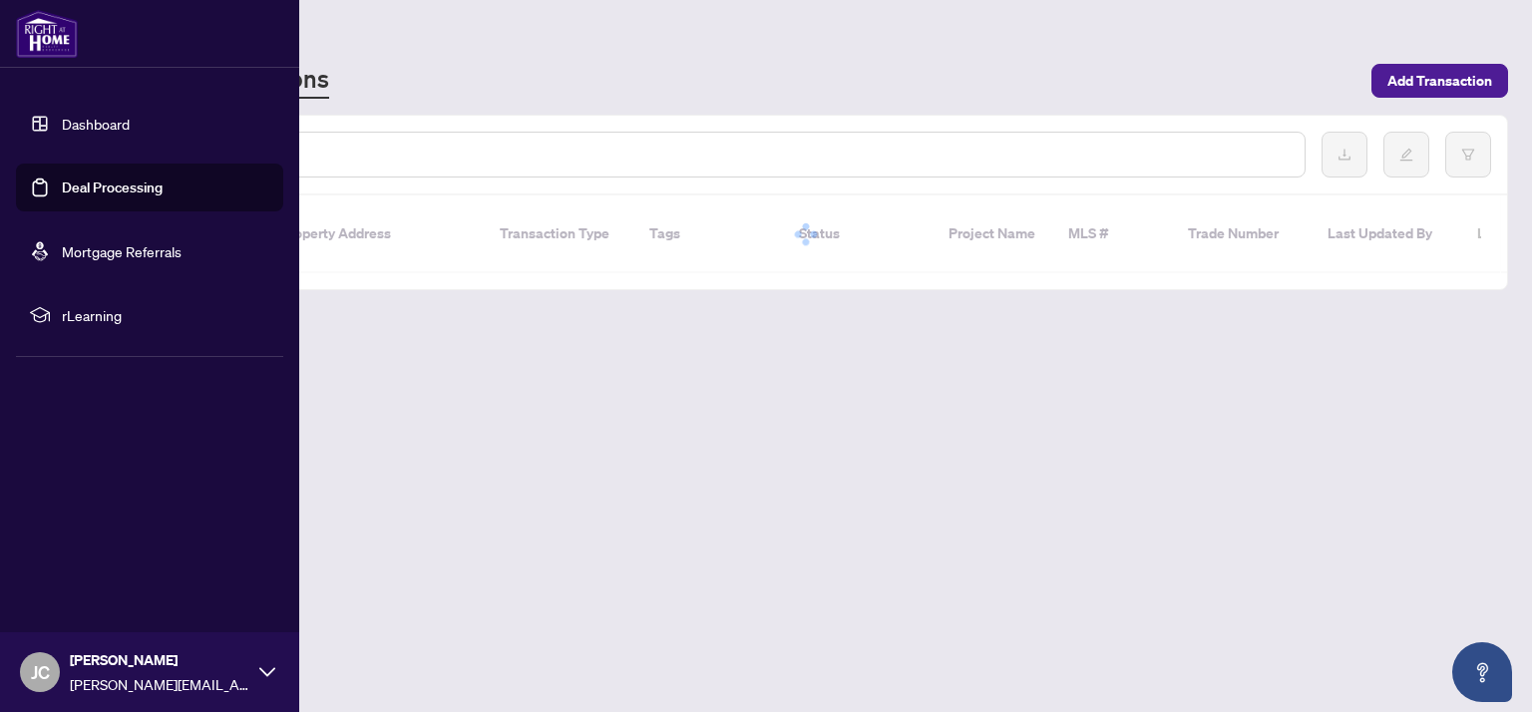
click at [294, 286] on ul "Dashboard Deal Processing Mortgage Referrals rLearning" at bounding box center [149, 219] width 299 height 271
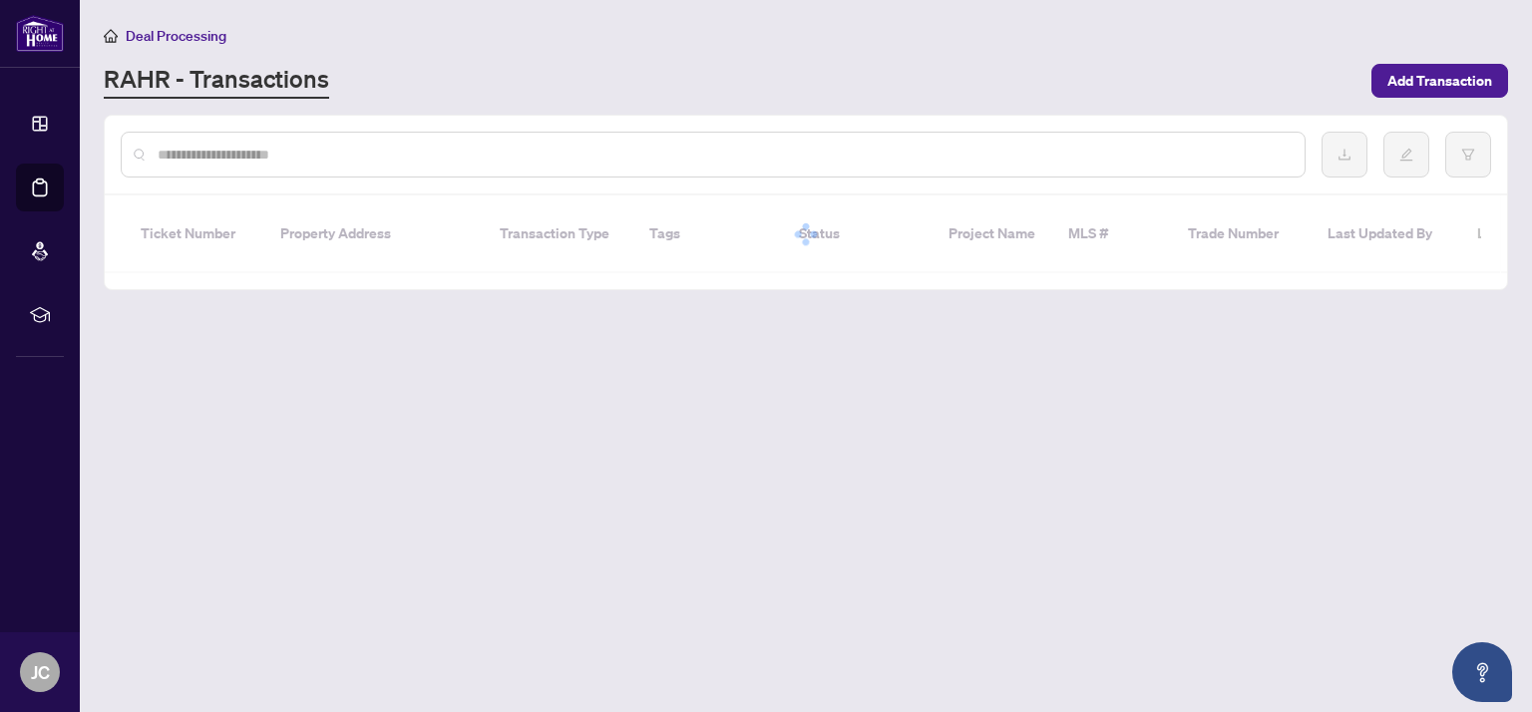
click at [451, 350] on main "Deal Processing [PERSON_NAME] - Transactions Add Transaction Ticket Number Prop…" at bounding box center [806, 356] width 1452 height 712
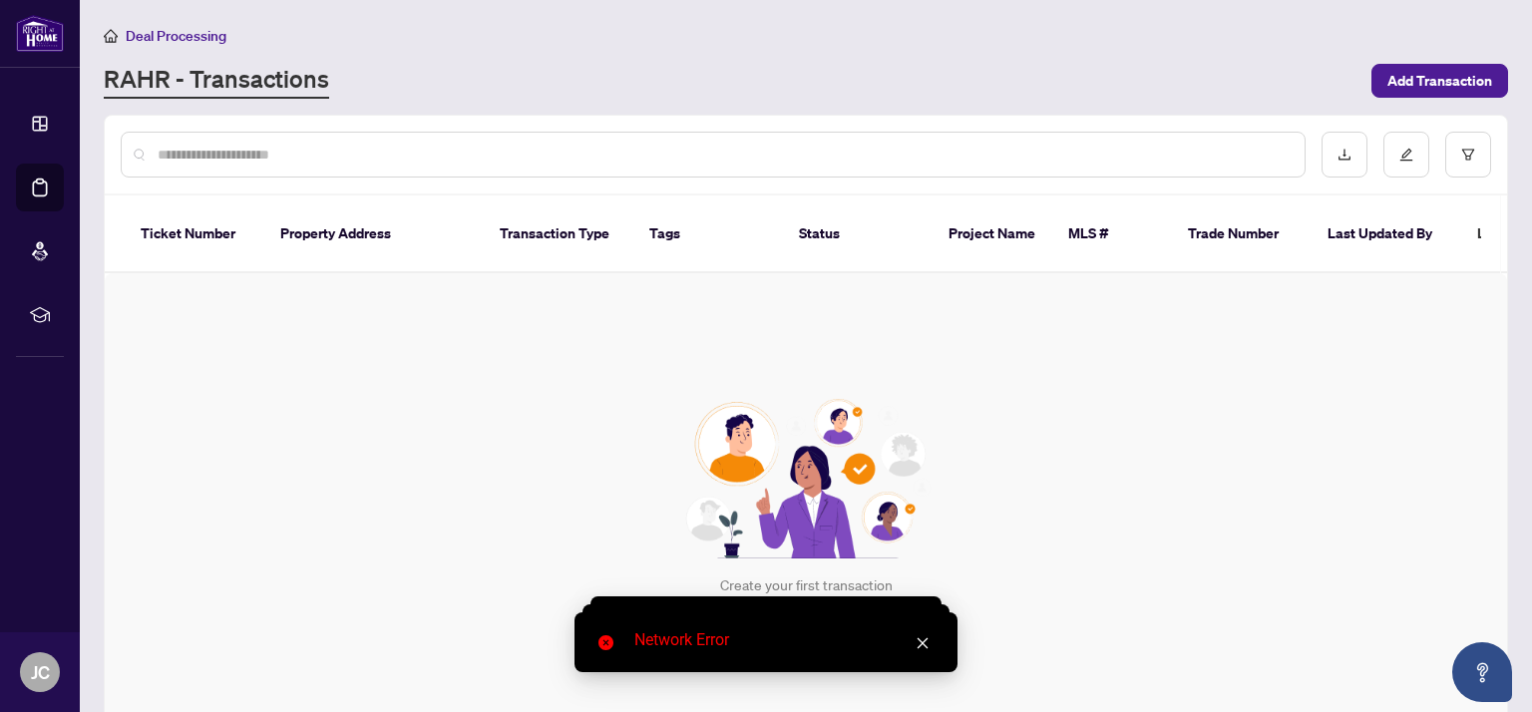
click at [207, 385] on div "Create your first transaction Add Transaction" at bounding box center [806, 522] width 1402 height 499
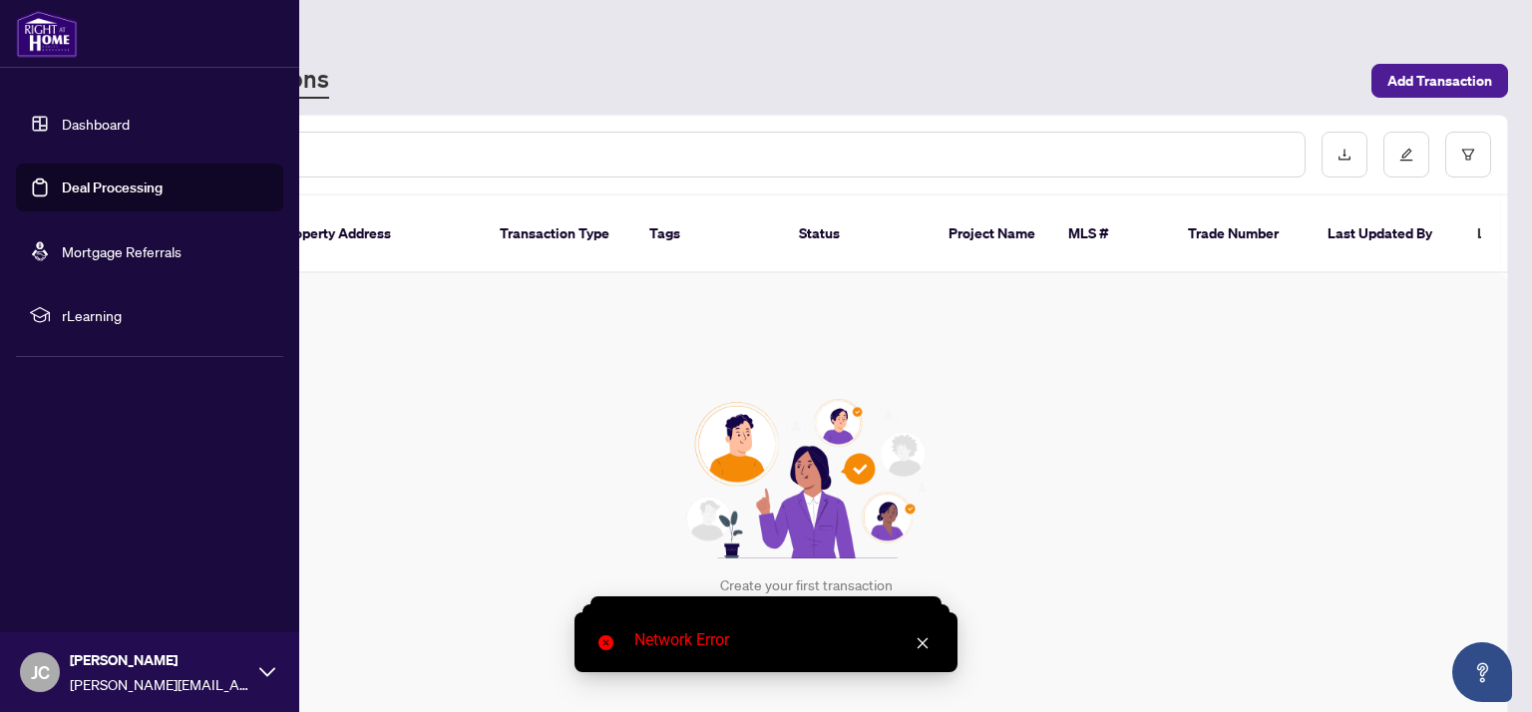
click at [84, 181] on link "Deal Processing" at bounding box center [112, 187] width 101 height 18
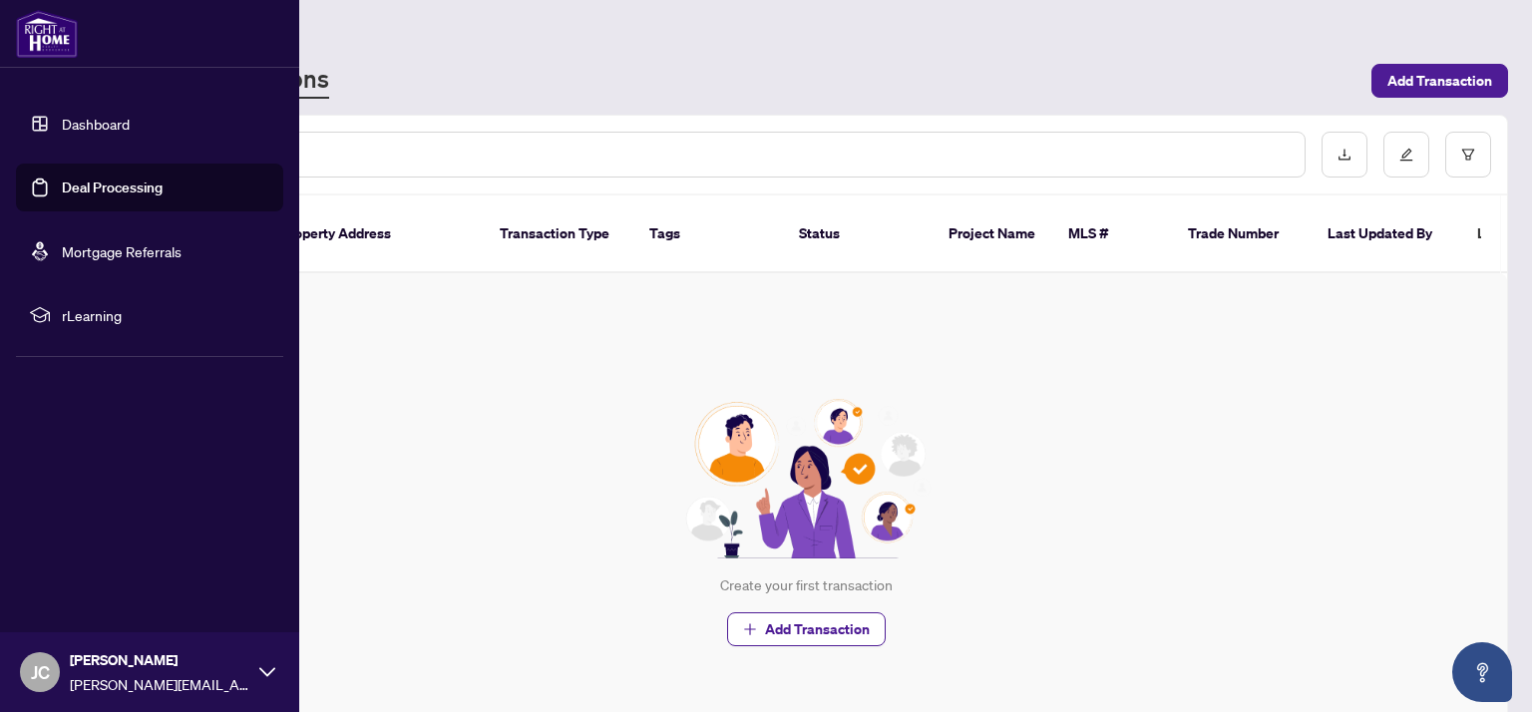
click at [81, 124] on link "Dashboard" at bounding box center [96, 124] width 68 height 18
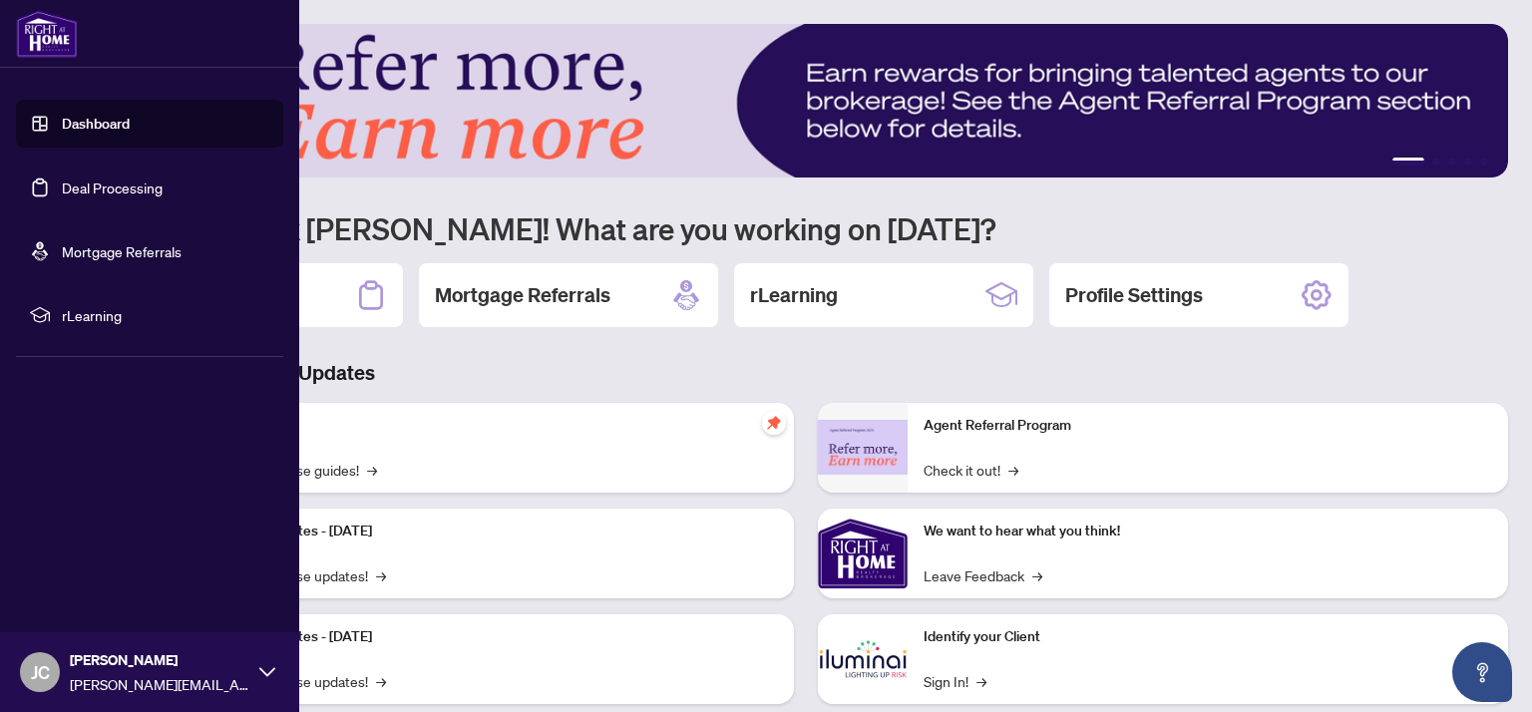
click at [79, 196] on link "Deal Processing" at bounding box center [112, 187] width 101 height 18
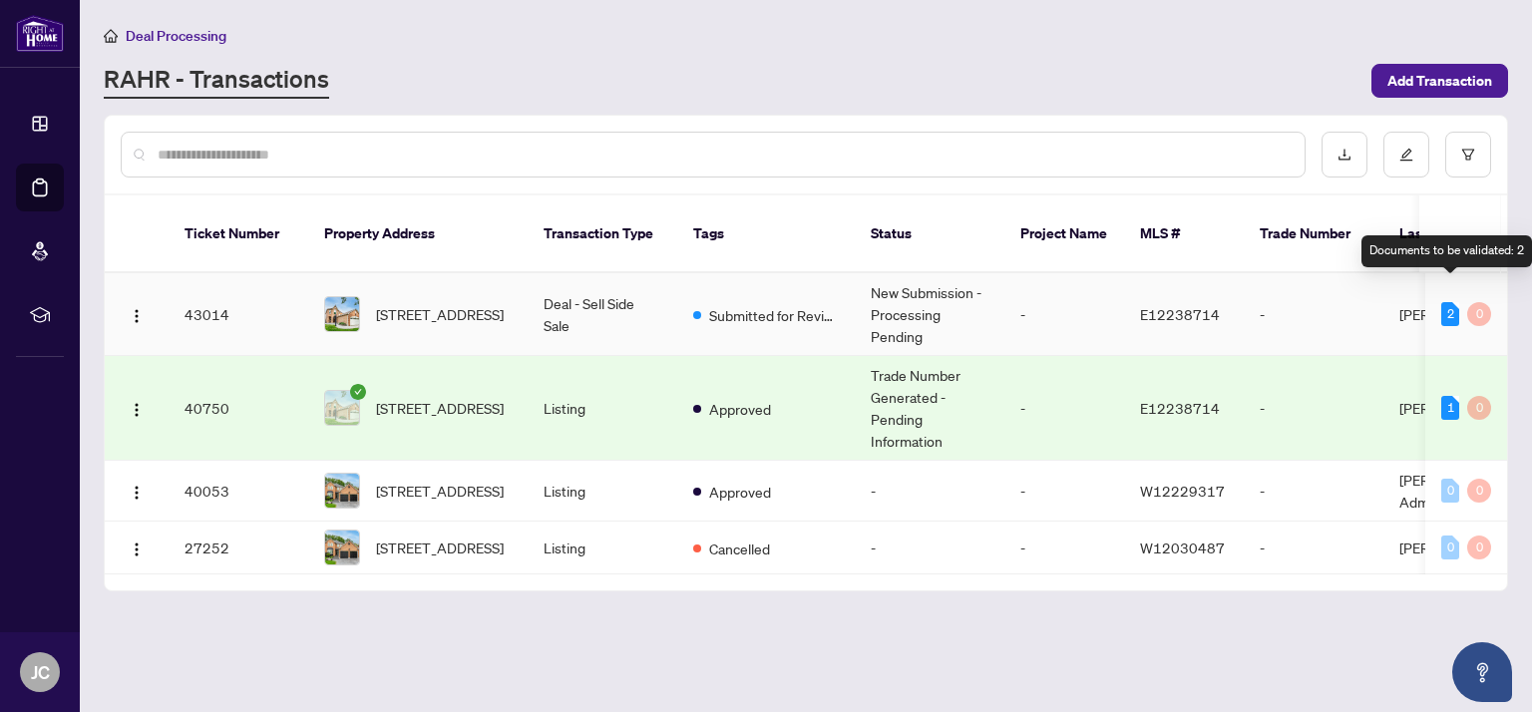
click at [1444, 302] on div "2" at bounding box center [1450, 314] width 18 height 24
click at [1475, 302] on div "0" at bounding box center [1479, 314] width 24 height 24
click at [1455, 302] on div "2" at bounding box center [1450, 314] width 18 height 24
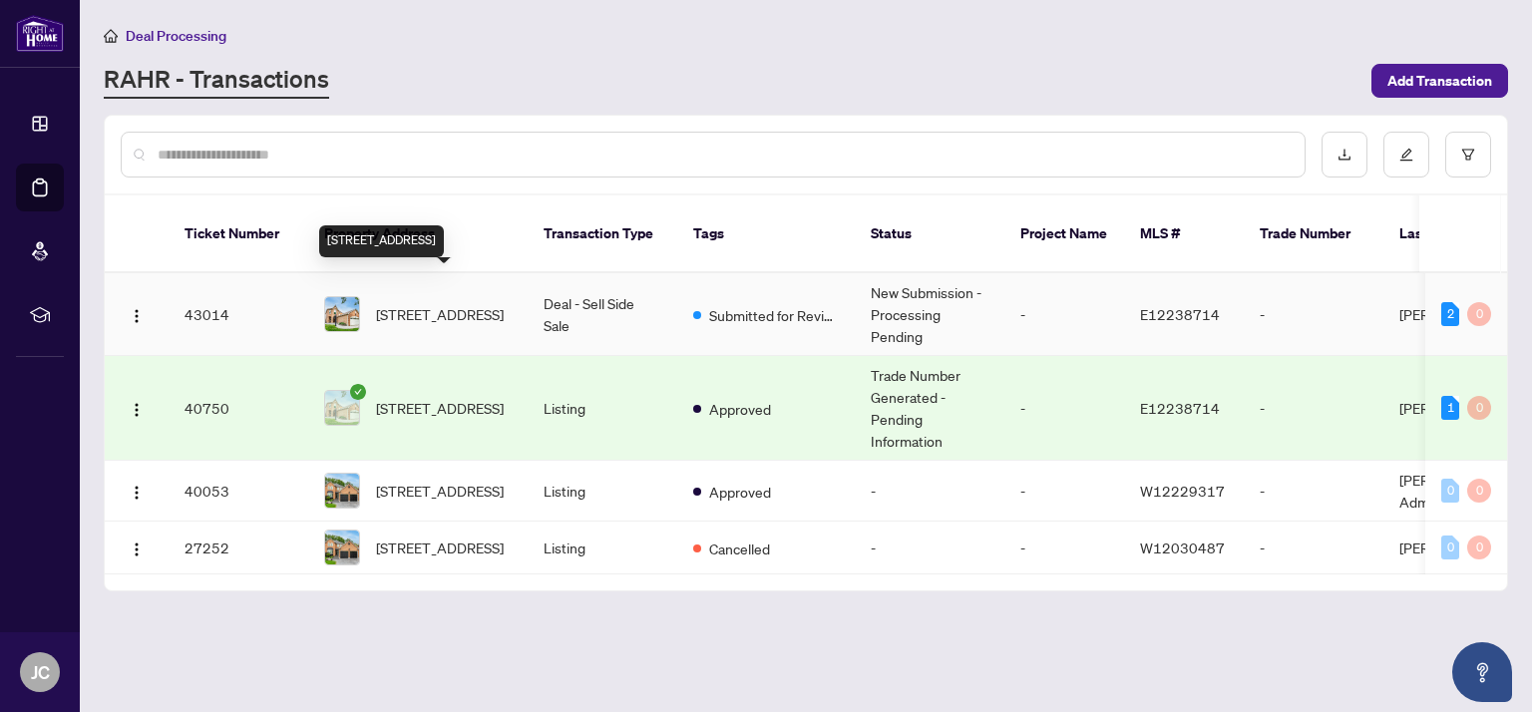
click at [459, 303] on span "[STREET_ADDRESS]" at bounding box center [440, 314] width 128 height 22
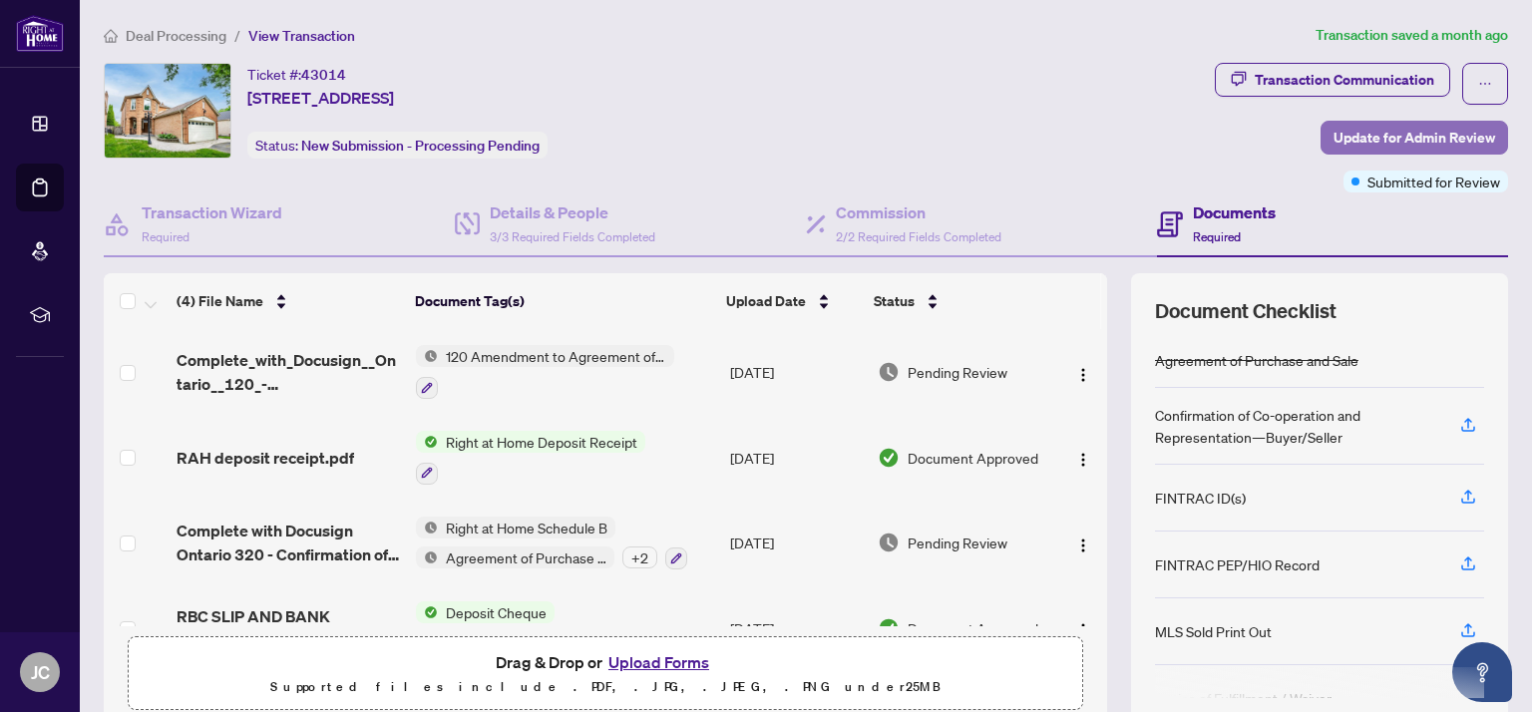
click at [1345, 122] on span "Update for Admin Review" at bounding box center [1414, 138] width 162 height 32
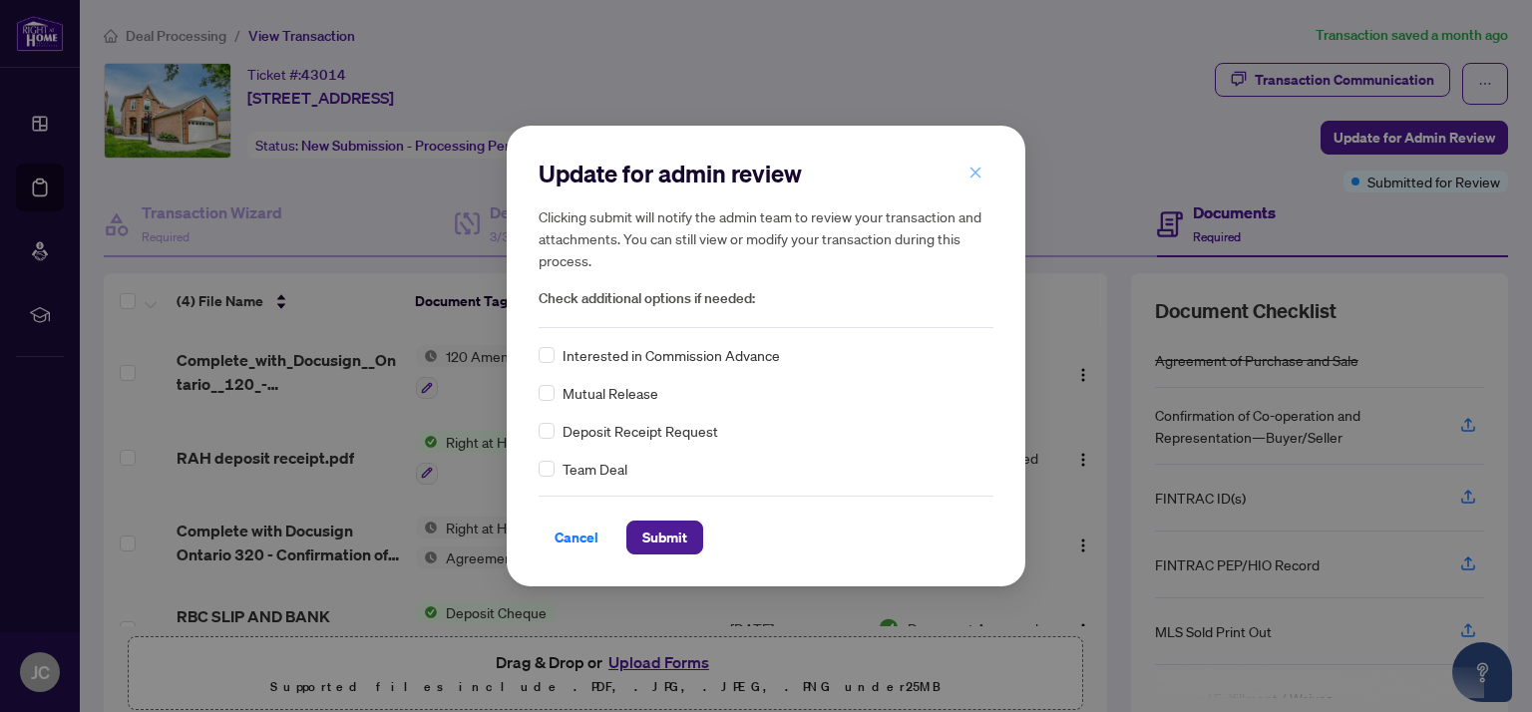
click at [989, 179] on button "button" at bounding box center [975, 173] width 40 height 34
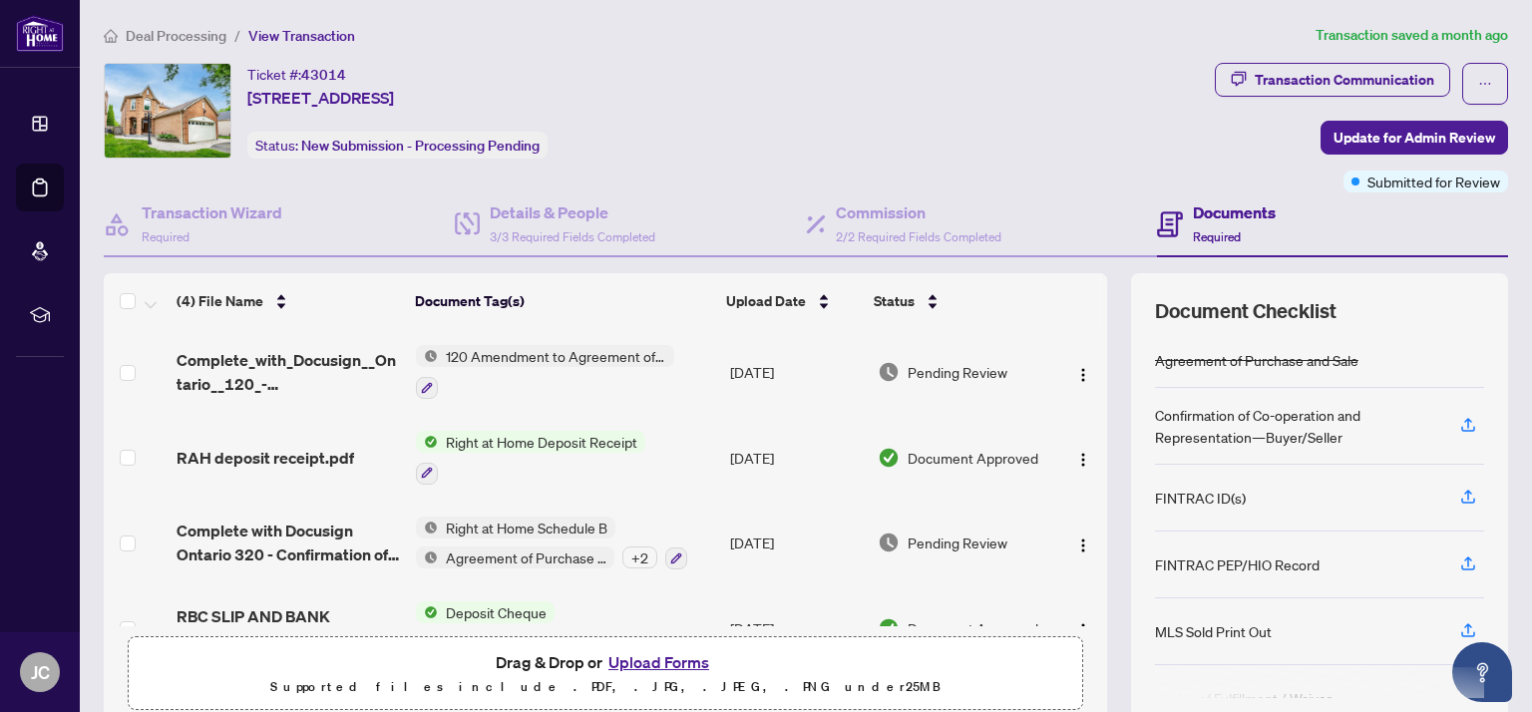
click at [928, 109] on div "Ticket #: 43014 [STREET_ADDRESS] Status: New Submission - Processing Pending" at bounding box center [655, 111] width 1103 height 96
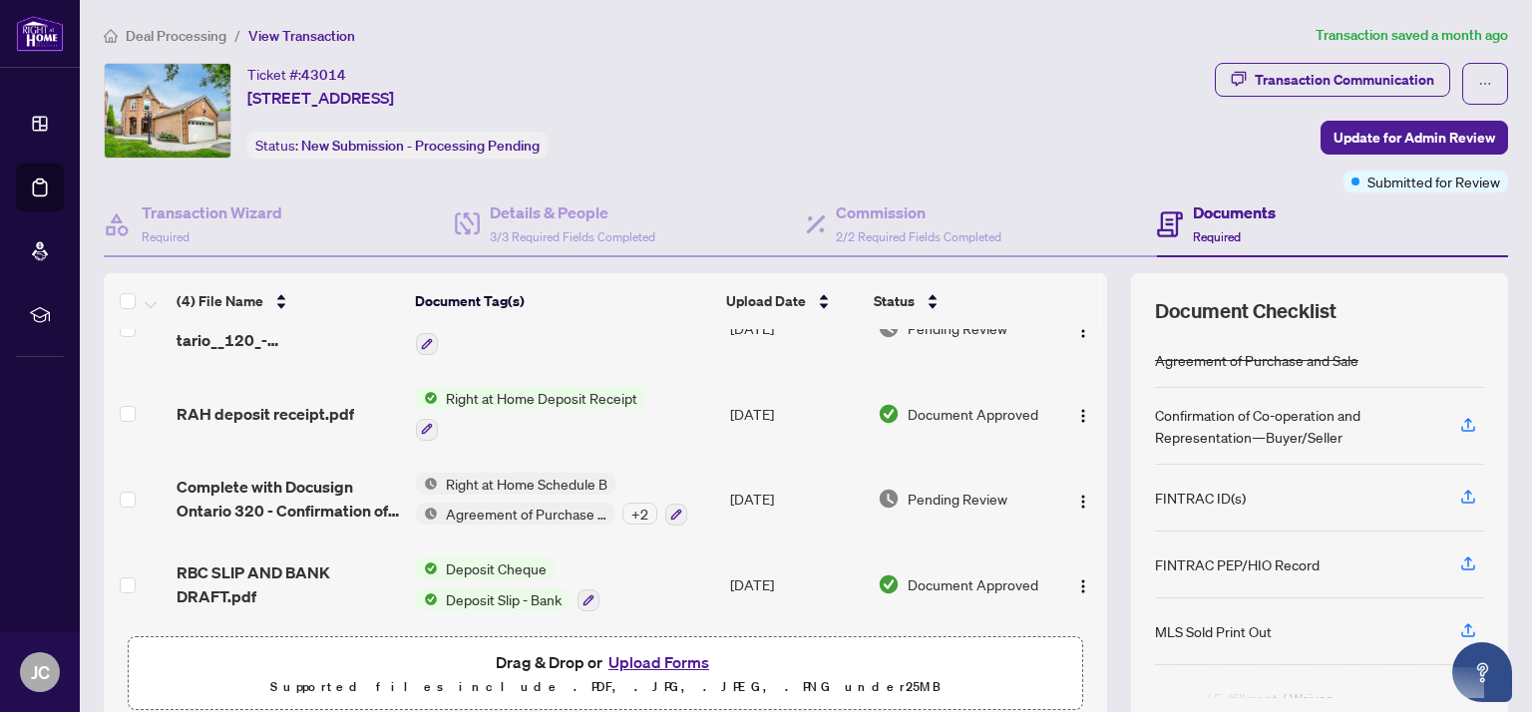
click at [807, 90] on div "Ticket #: 43014 [STREET_ADDRESS] Status: New Submission - Processing Pending" at bounding box center [655, 111] width 1103 height 96
click at [791, 122] on div "Ticket #: 43014 [STREET_ADDRESS] Status: New Submission - Processing Pending" at bounding box center [655, 111] width 1103 height 96
click at [866, 123] on div "Ticket #: 43014 [STREET_ADDRESS] Status: New Submission - Processing Pending" at bounding box center [655, 111] width 1103 height 96
